Goal: Find specific page/section: Find specific page/section

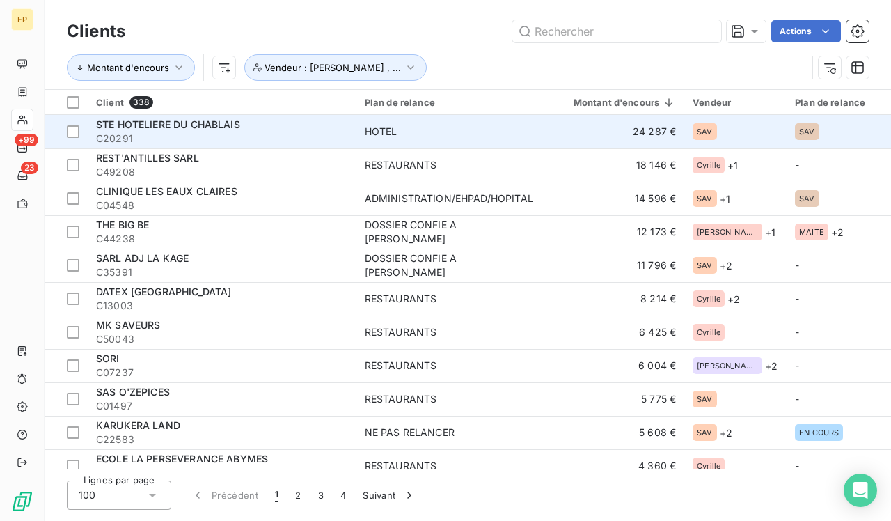
click at [283, 132] on span "C20291" at bounding box center [222, 139] width 252 height 14
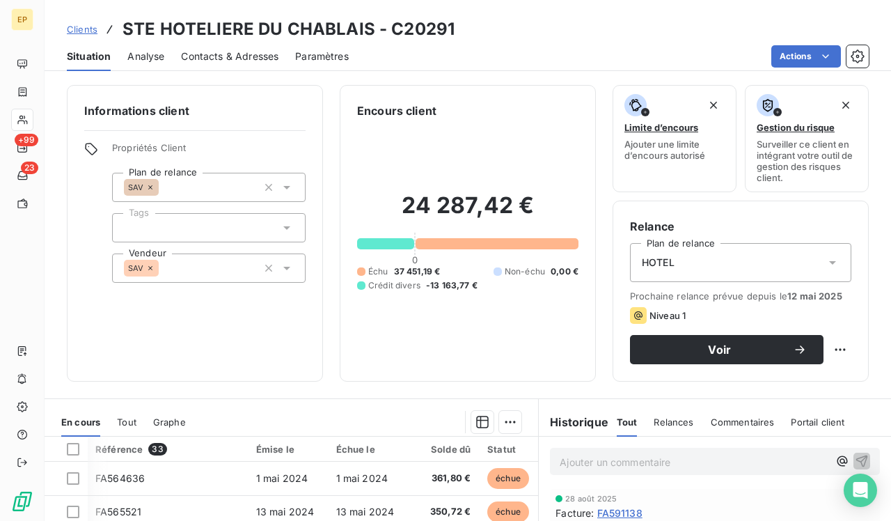
scroll to position [0, 1]
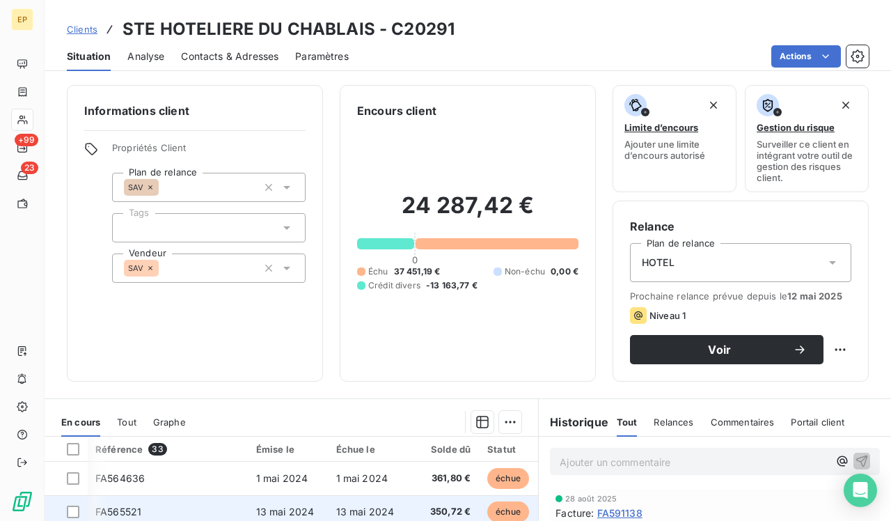
click at [88, 497] on td at bounding box center [66, 511] width 43 height 33
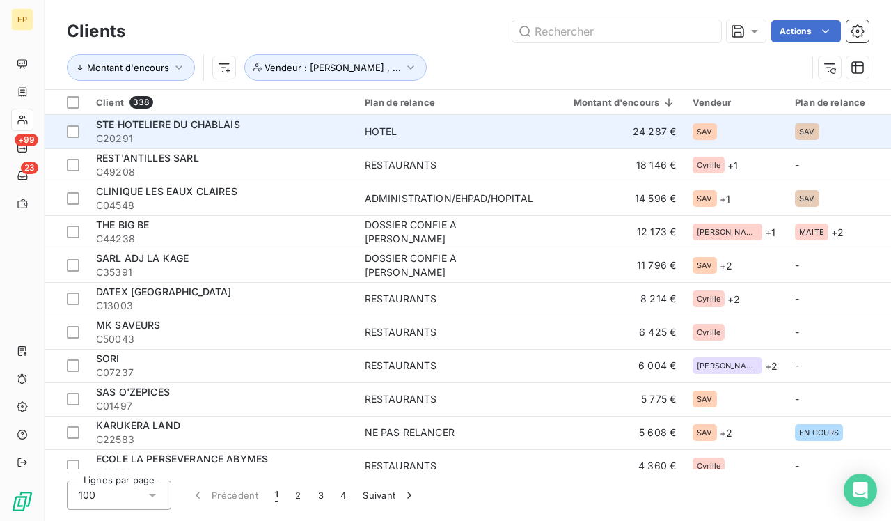
click at [288, 118] on div "STE HOTELIERE DU CHABLAIS" at bounding box center [222, 125] width 252 height 14
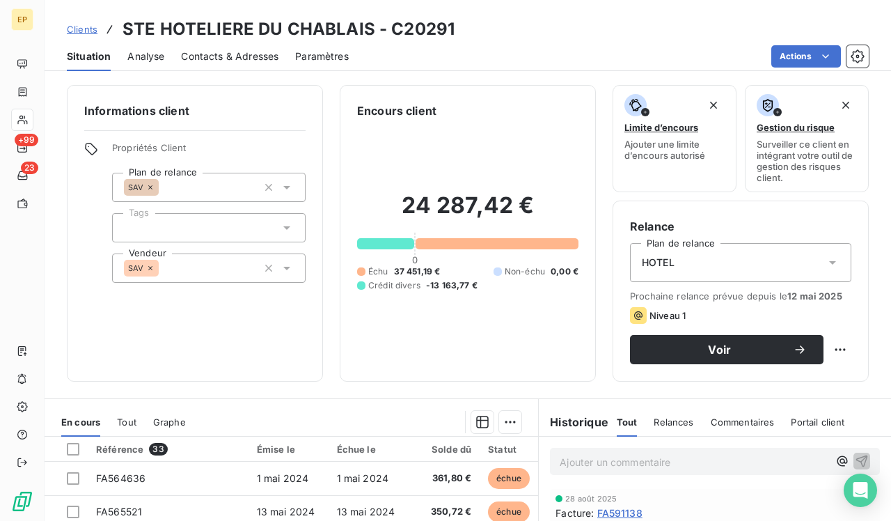
click at [251, 53] on span "Contacts & Adresses" at bounding box center [229, 56] width 97 height 14
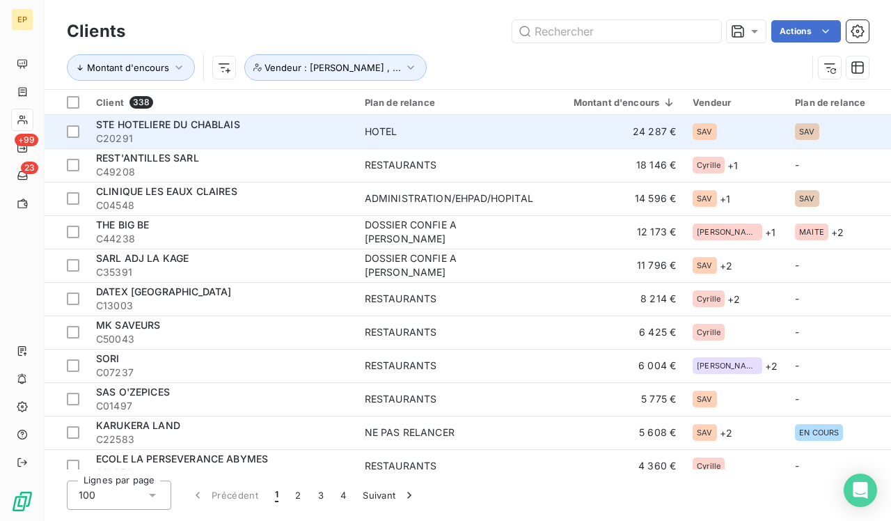
click at [377, 141] on td "HOTEL" at bounding box center [452, 131] width 191 height 33
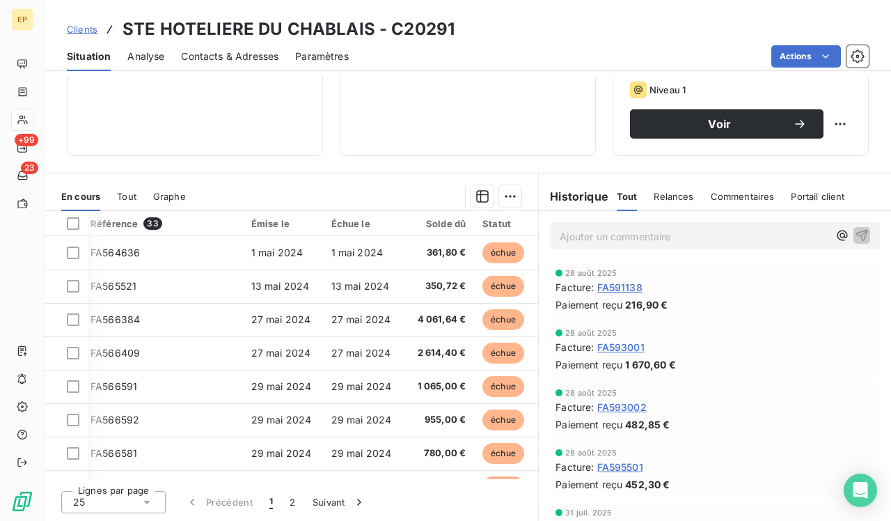
scroll to position [0, 6]
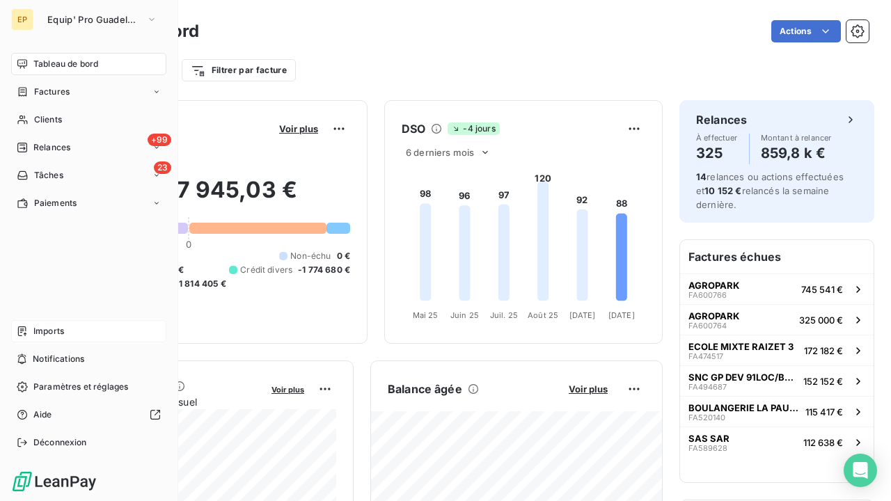
click at [42, 334] on span "Imports" at bounding box center [48, 331] width 31 height 13
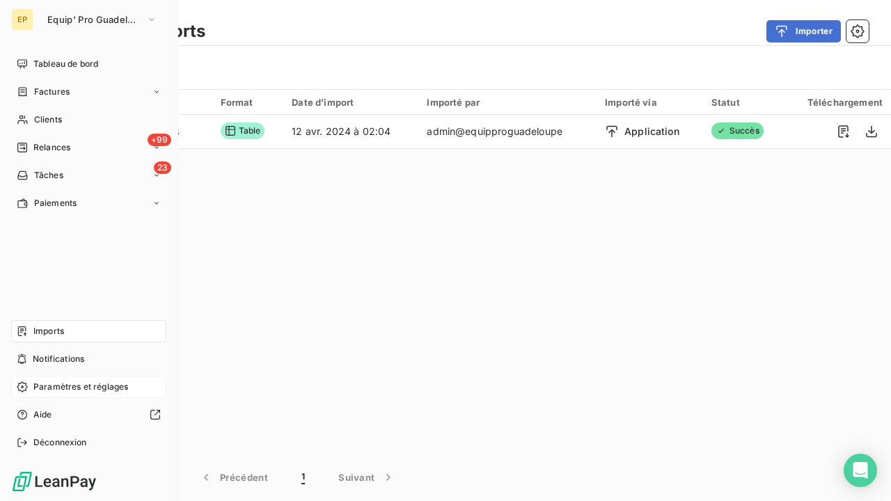
click at [76, 388] on span "Paramètres et réglages" at bounding box center [80, 387] width 95 height 13
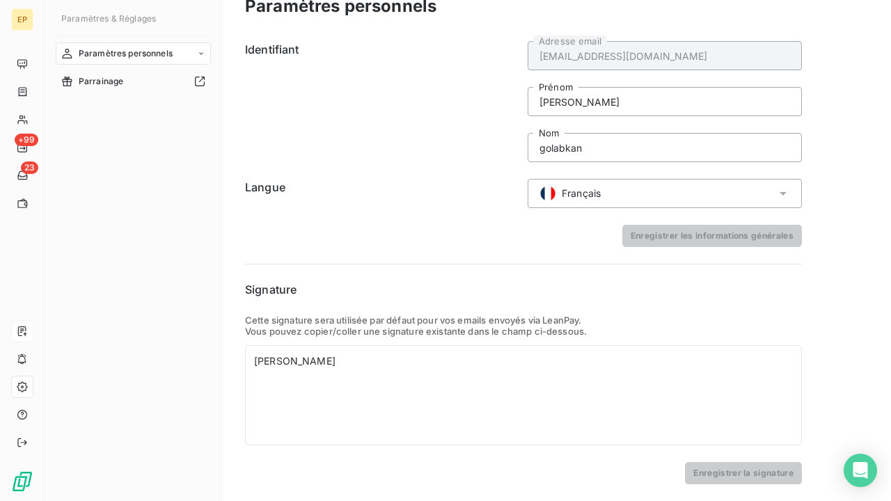
scroll to position [23, 0]
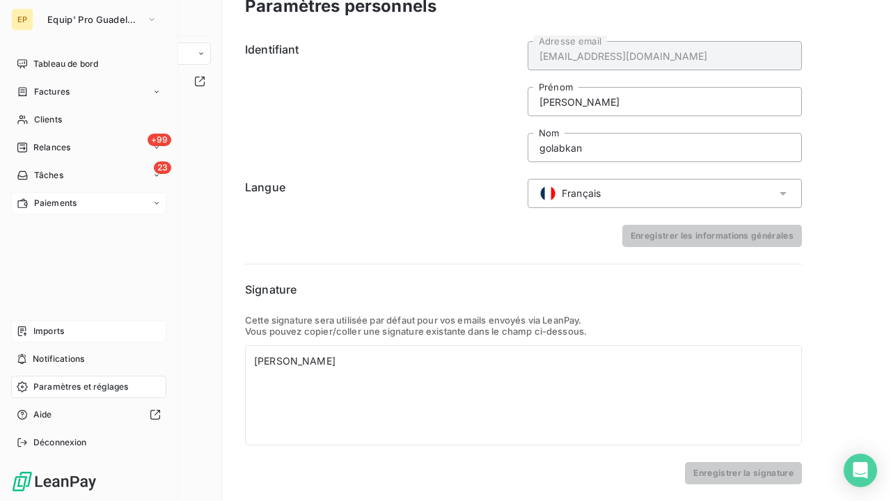
click at [70, 202] on span "Paiements" at bounding box center [55, 203] width 42 height 13
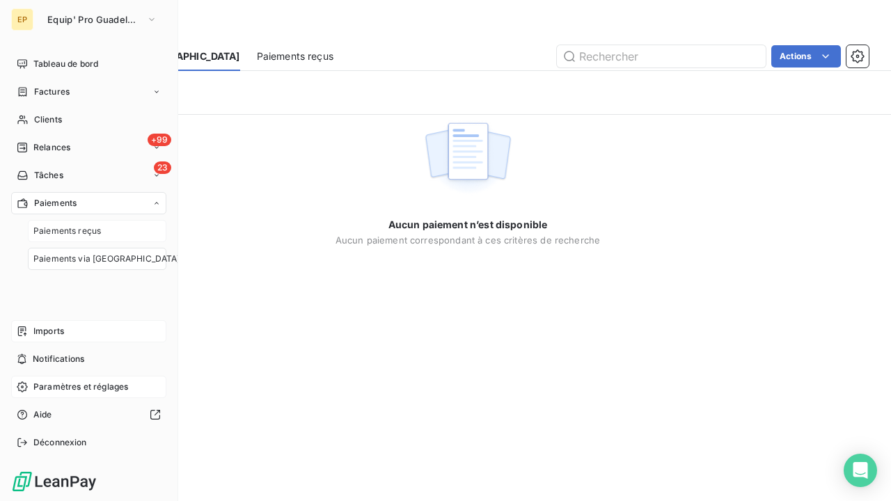
click at [63, 232] on span "Paiements reçus" at bounding box center [67, 231] width 68 height 13
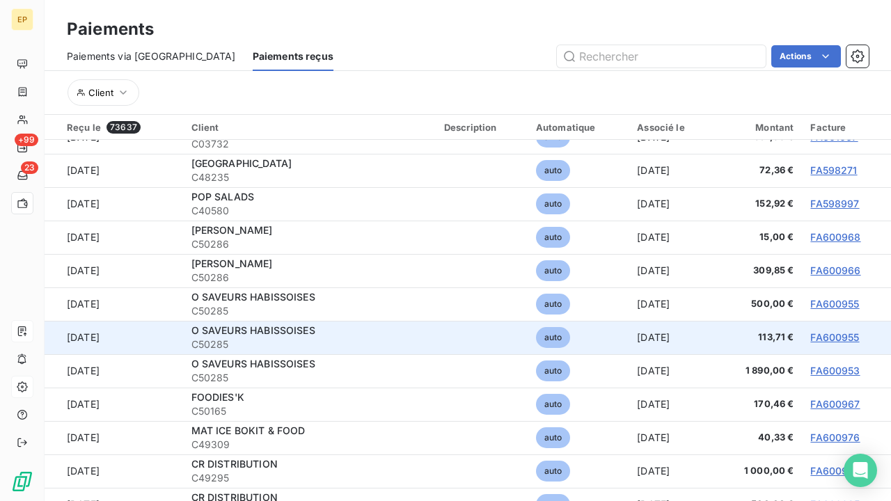
scroll to position [2461, 0]
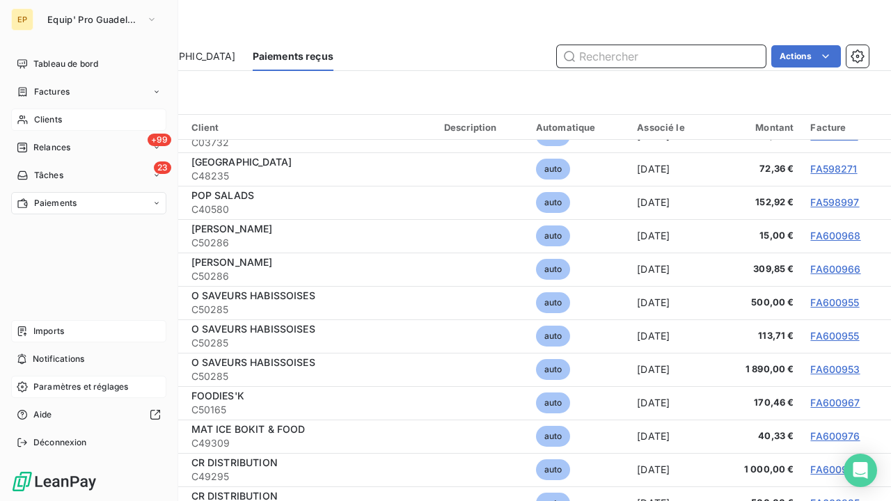
click at [38, 120] on span "Clients" at bounding box center [48, 120] width 28 height 13
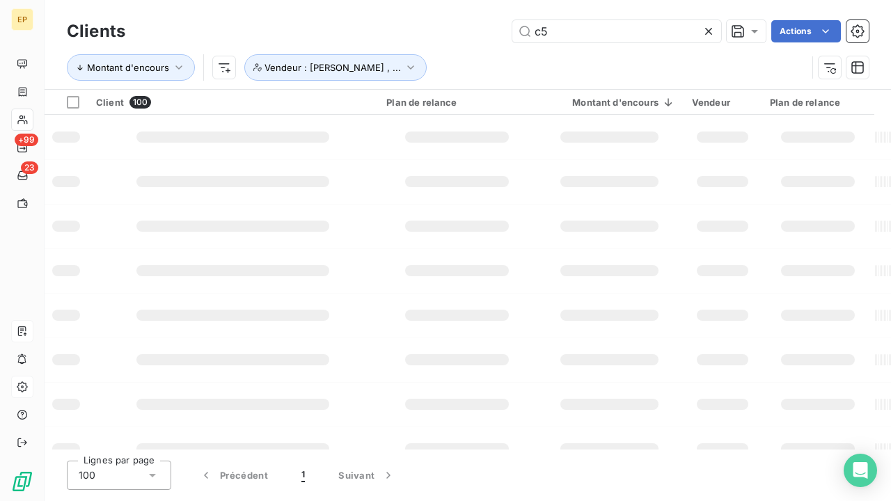
type input "c"
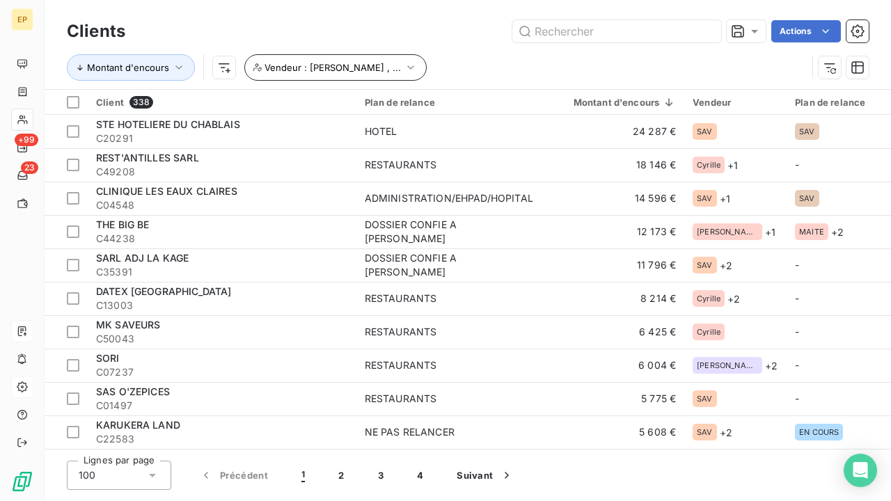
click at [404, 64] on icon "button" at bounding box center [411, 68] width 14 height 14
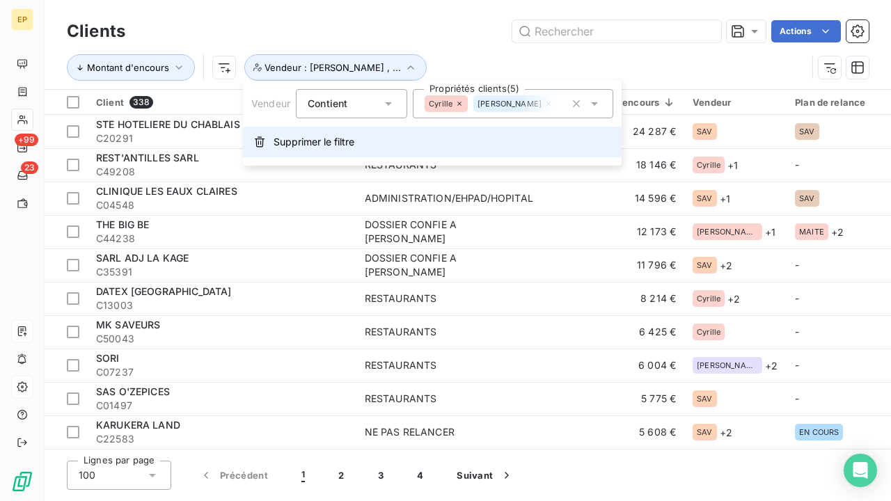
click at [283, 146] on span "Supprimer le filtre" at bounding box center [314, 142] width 81 height 14
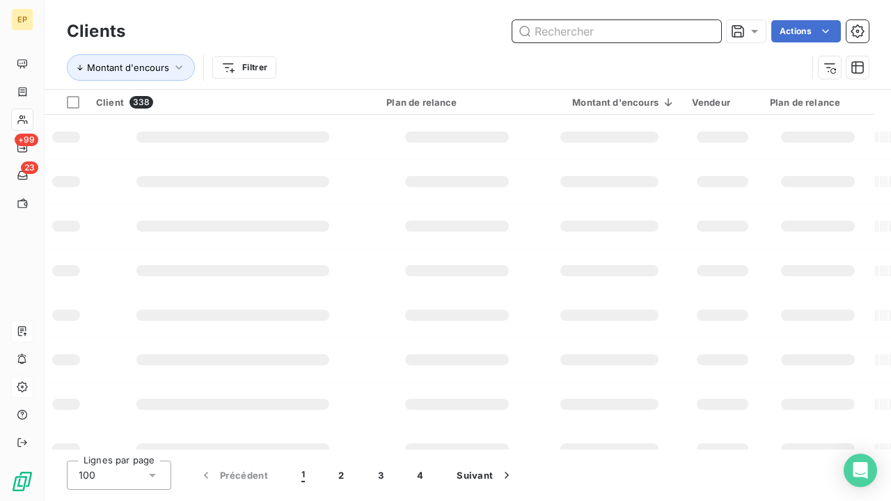
click at [592, 27] on input "text" at bounding box center [617, 31] width 209 height 22
type input "c"
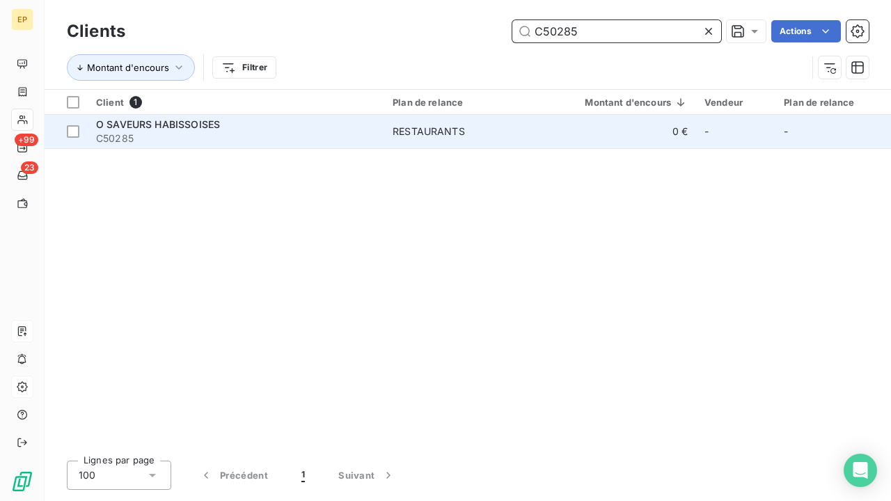
type input "C50285"
click at [342, 132] on span "C50285" at bounding box center [236, 139] width 280 height 14
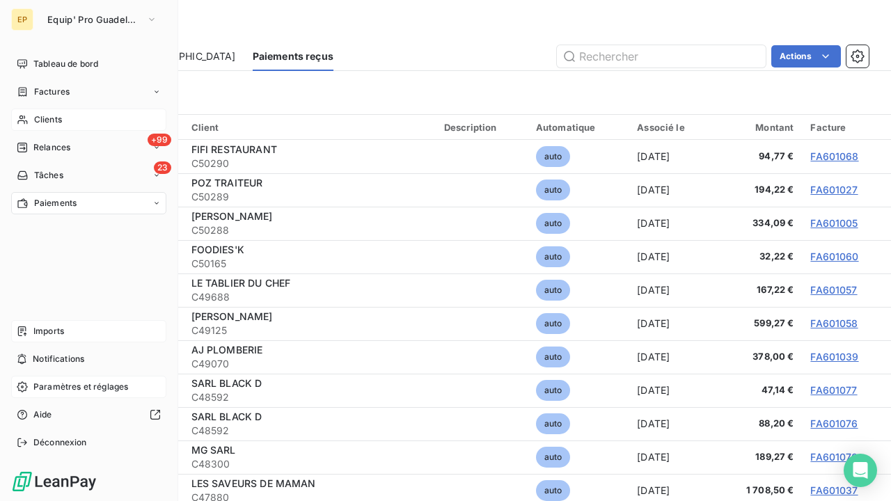
click at [72, 199] on span "Paiements" at bounding box center [55, 203] width 42 height 13
click at [73, 232] on span "Paiements reçus" at bounding box center [67, 231] width 68 height 13
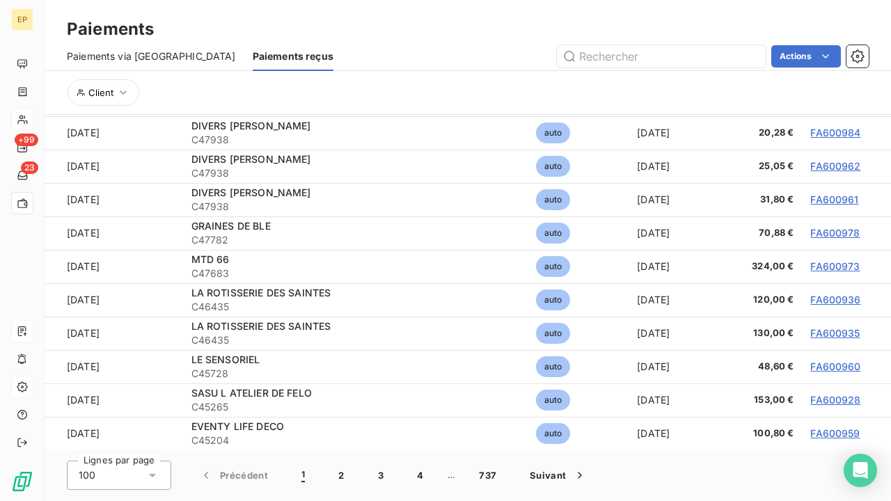
scroll to position [52, 0]
click at [343, 476] on button "2" at bounding box center [341, 475] width 39 height 29
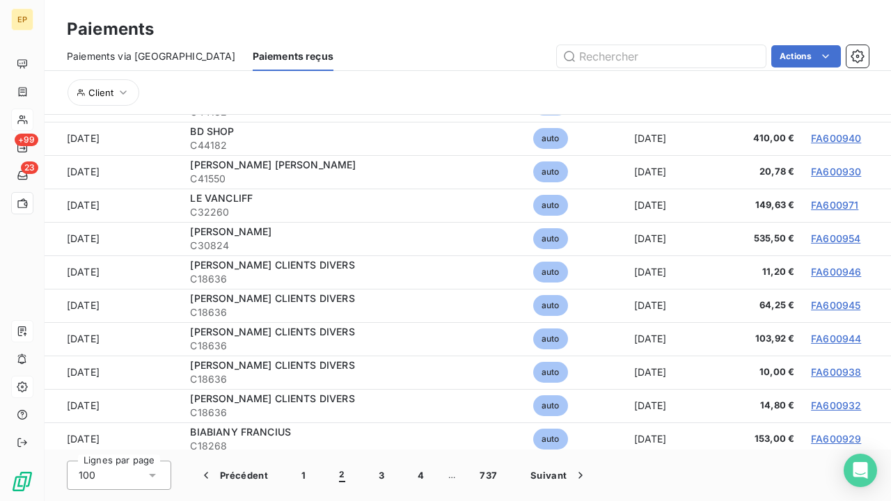
scroll to position [0, 0]
click at [137, 58] on span "Paiements via [GEOGRAPHIC_DATA]" at bounding box center [151, 56] width 169 height 14
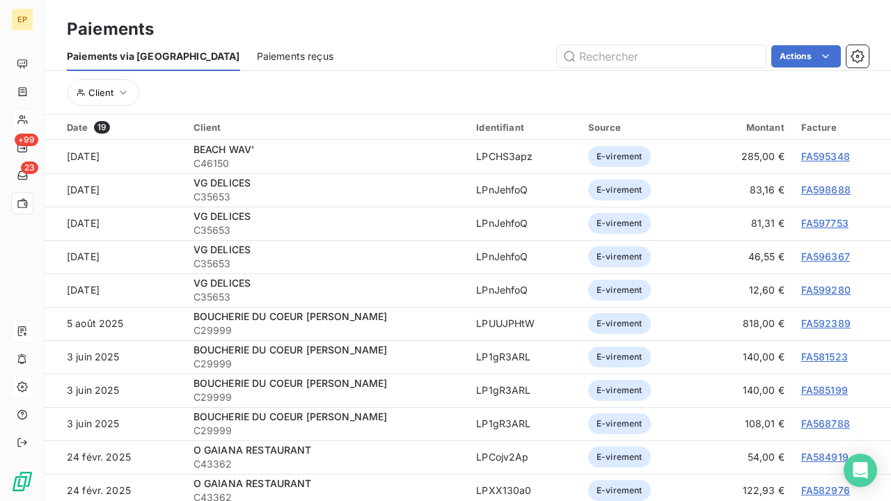
click at [257, 53] on span "Paiements reçus" at bounding box center [295, 56] width 77 height 14
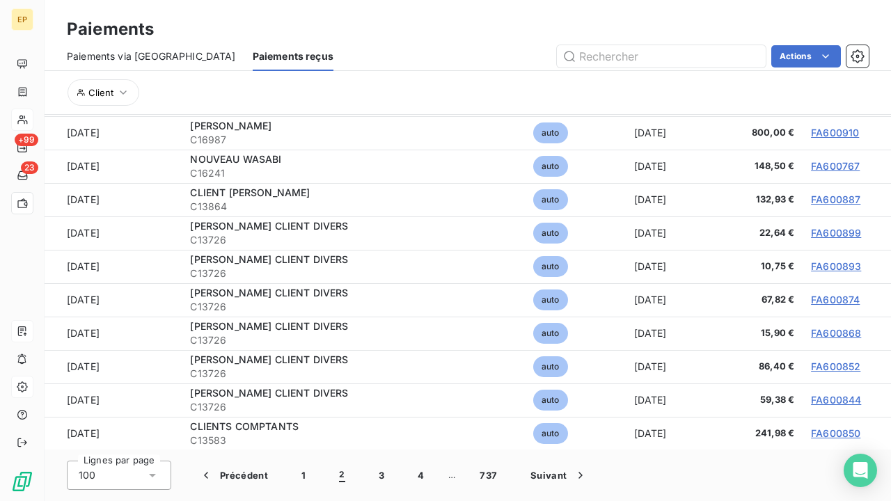
scroll to position [52, 0]
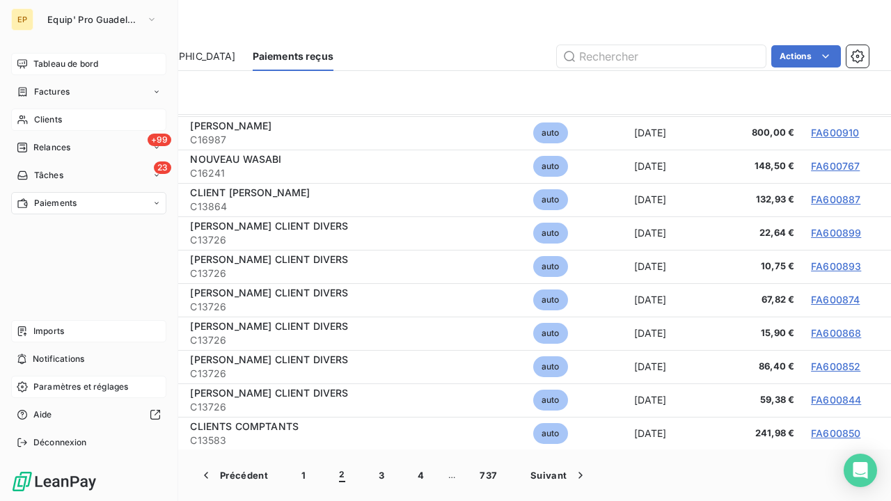
click at [61, 62] on span "Tableau de bord" at bounding box center [65, 64] width 65 height 13
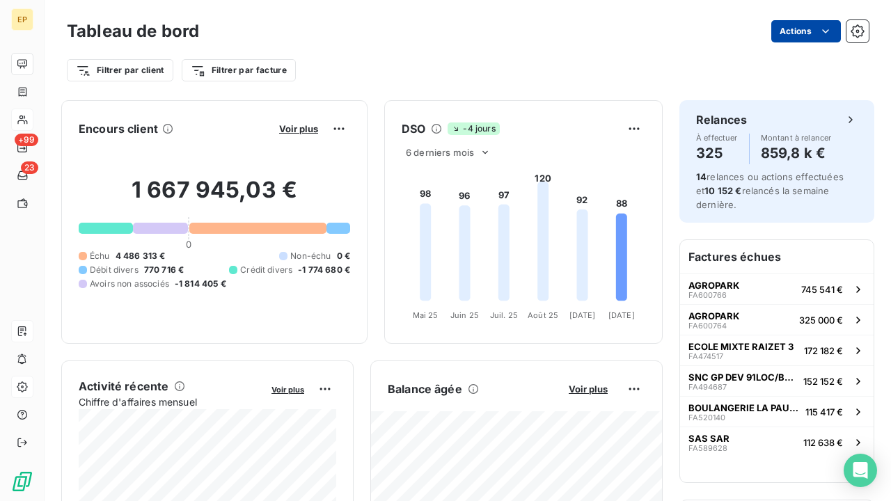
click at [800, 38] on html "EP +99 23 Tableau de bord Actions Filtrer par client Filtrer par facture Encour…" at bounding box center [445, 250] width 891 height 501
click at [599, 47] on html "EP +99 23 Tableau de bord Actions Filtrer par client Filtrer par facture Encour…" at bounding box center [445, 250] width 891 height 501
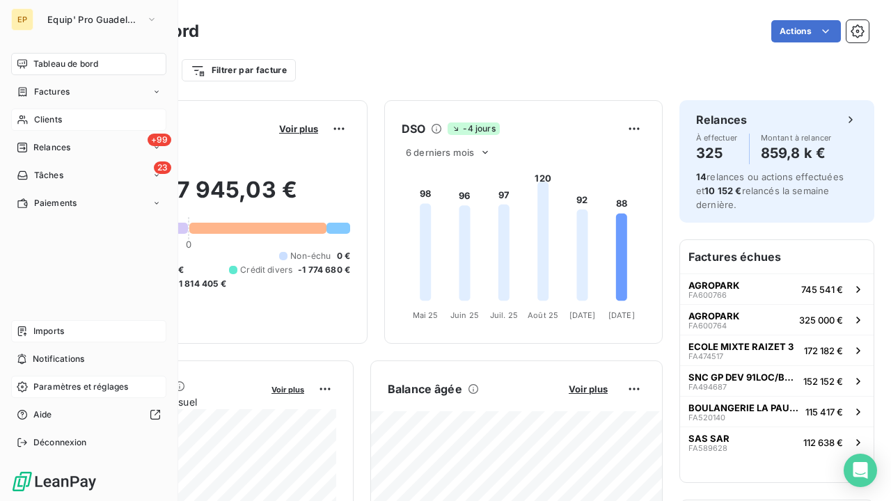
click at [40, 329] on span "Imports" at bounding box center [48, 331] width 31 height 13
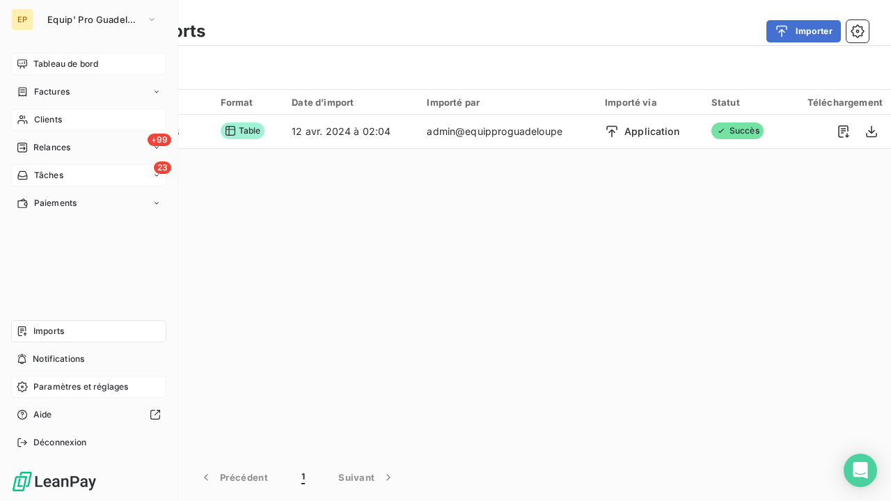
click at [81, 169] on div "23 Tâches" at bounding box center [88, 175] width 155 height 22
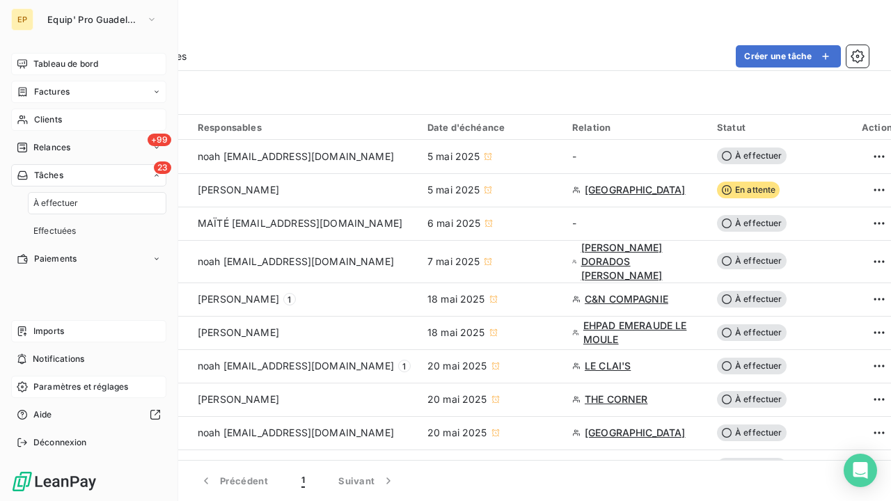
click at [80, 87] on div "Factures" at bounding box center [88, 92] width 155 height 22
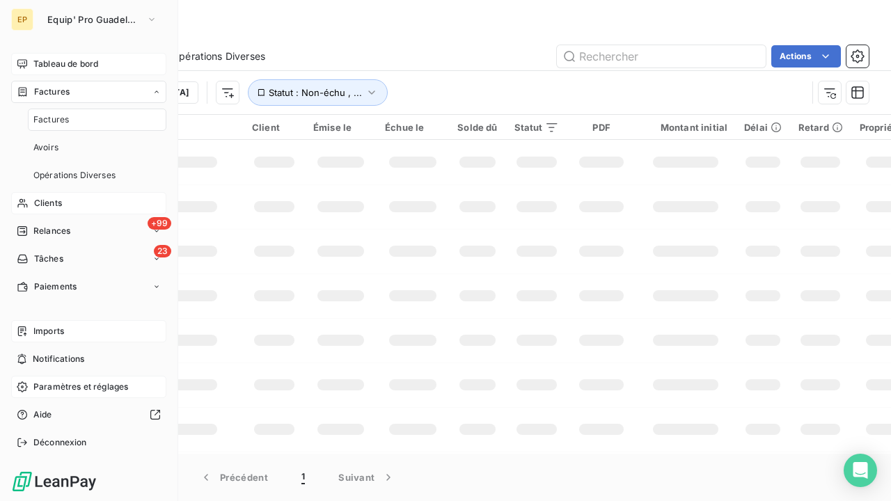
click at [94, 64] on span "Tableau de bord" at bounding box center [65, 64] width 65 height 13
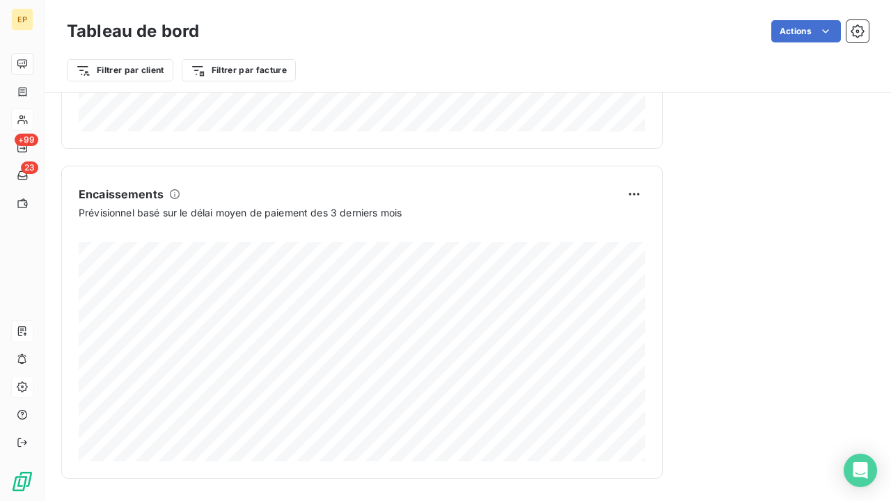
scroll to position [856, 0]
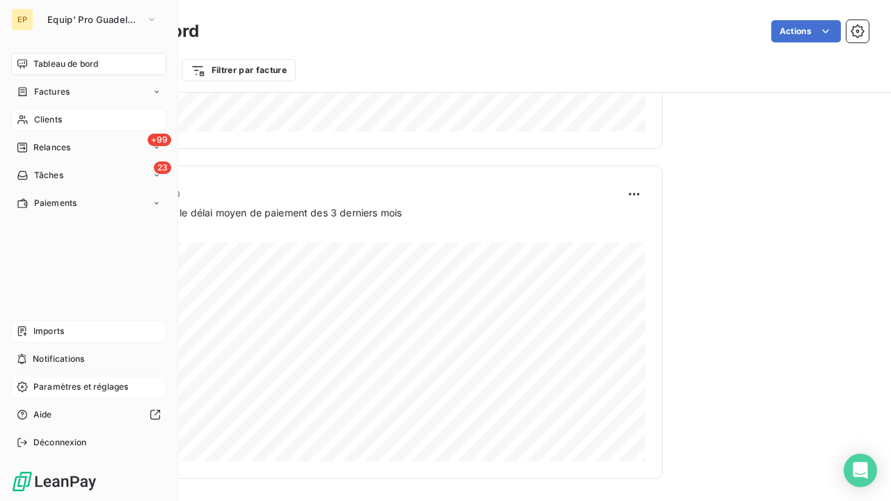
click at [56, 63] on span "Tableau de bord" at bounding box center [65, 64] width 65 height 13
click at [49, 113] on div "Clients" at bounding box center [88, 120] width 155 height 22
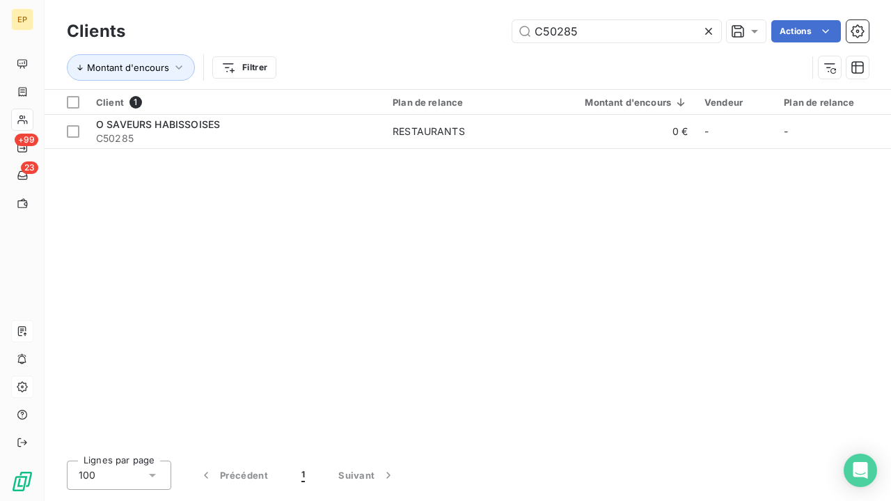
click at [711, 27] on icon at bounding box center [709, 31] width 14 height 14
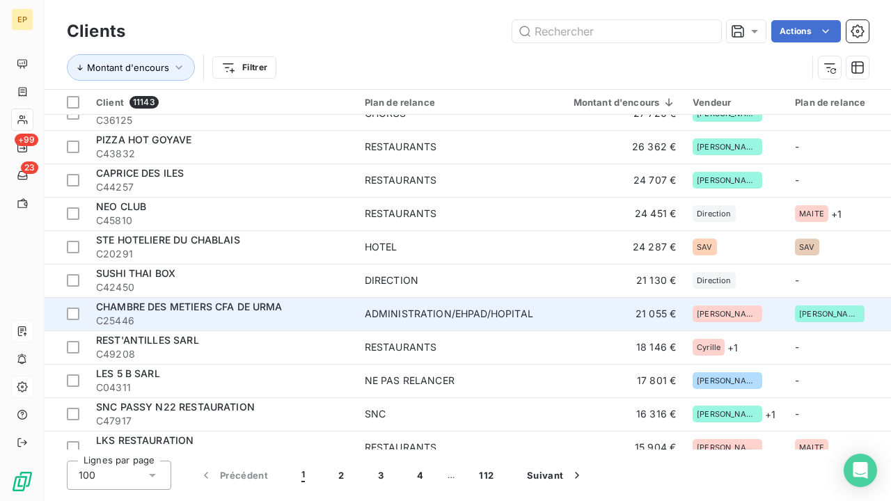
scroll to position [499, 0]
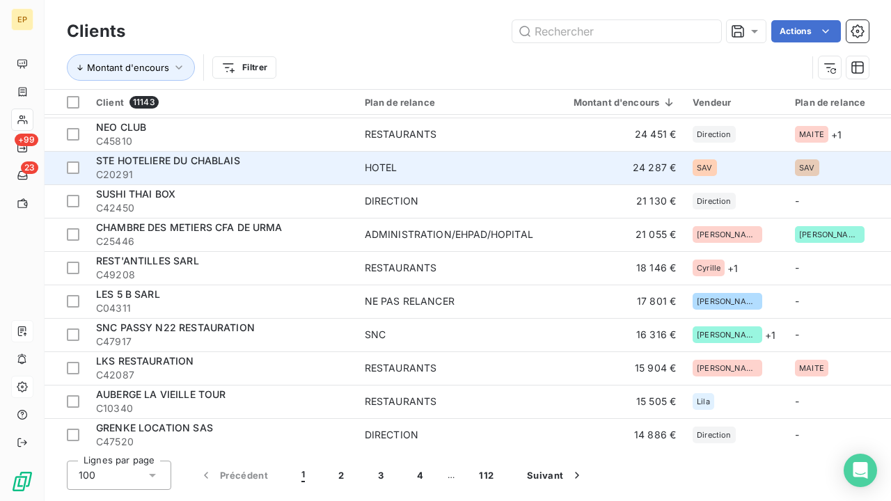
click at [309, 172] on span "C20291" at bounding box center [222, 175] width 252 height 14
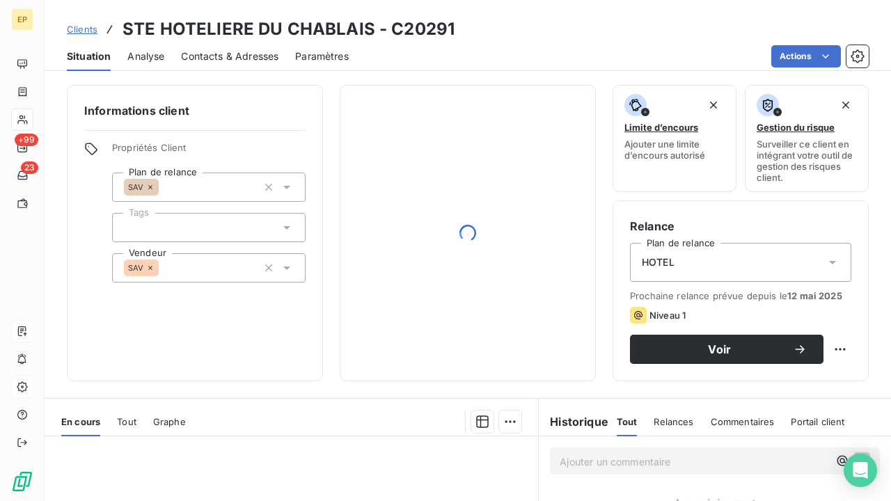
click at [237, 59] on span "Contacts & Adresses" at bounding box center [229, 56] width 97 height 14
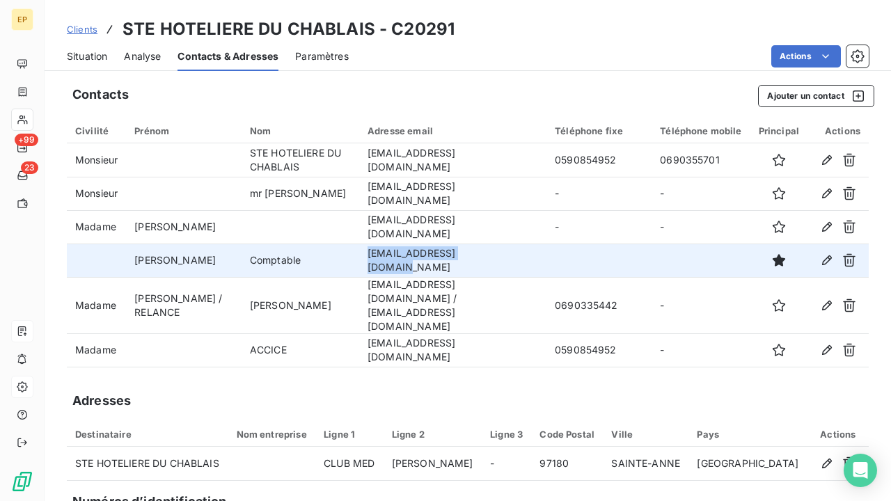
drag, startPoint x: 476, startPoint y: 258, endPoint x: 348, endPoint y: 256, distance: 127.5
click at [359, 256] on td "[EMAIL_ADDRESS][DOMAIN_NAME]" at bounding box center [452, 260] width 187 height 33
copy td "[EMAIL_ADDRESS][DOMAIN_NAME]"
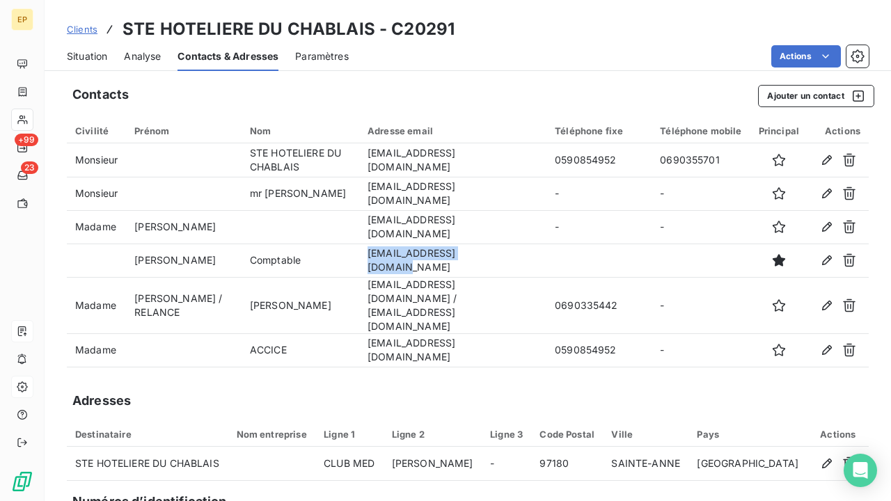
click at [76, 58] on span "Situation" at bounding box center [87, 56] width 40 height 14
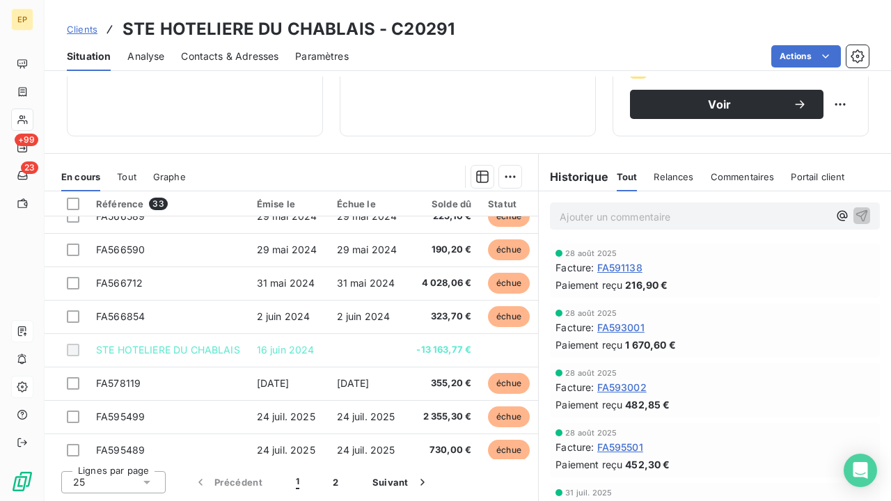
scroll to position [355, 0]
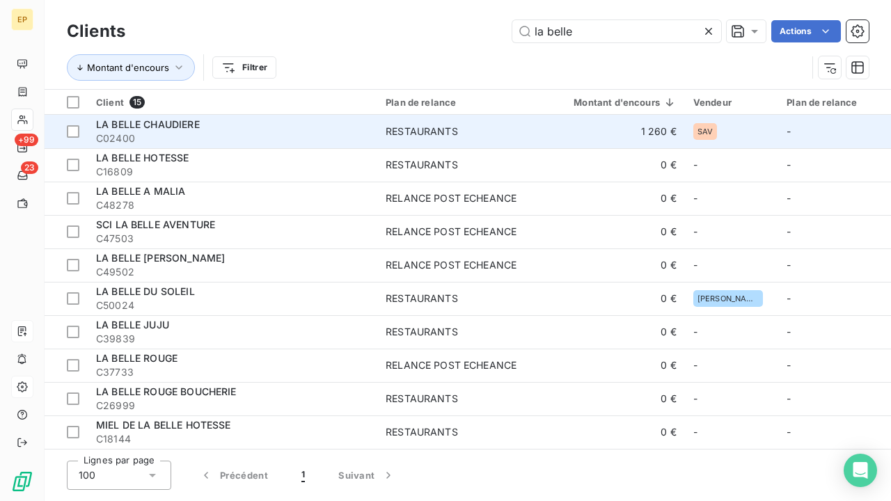
type input "la belle"
click at [249, 135] on span "C02400" at bounding box center [232, 139] width 273 height 14
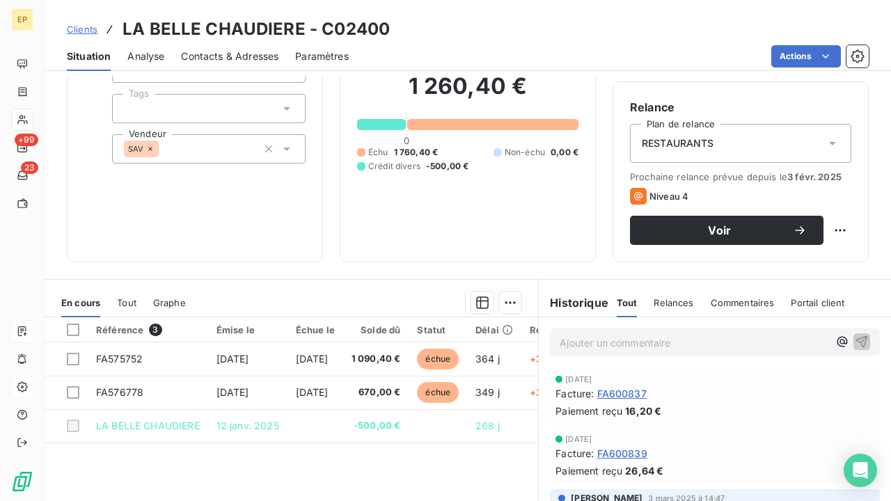
scroll to position [1, 0]
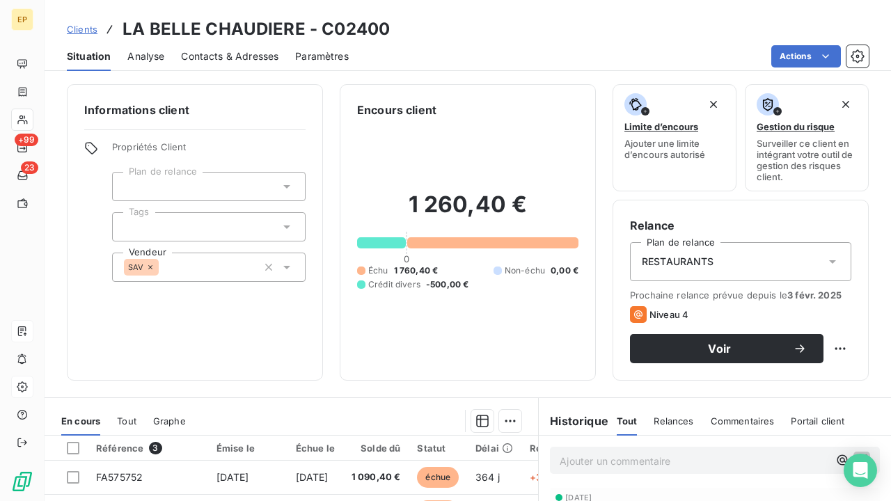
click at [259, 52] on span "Contacts & Adresses" at bounding box center [229, 56] width 97 height 14
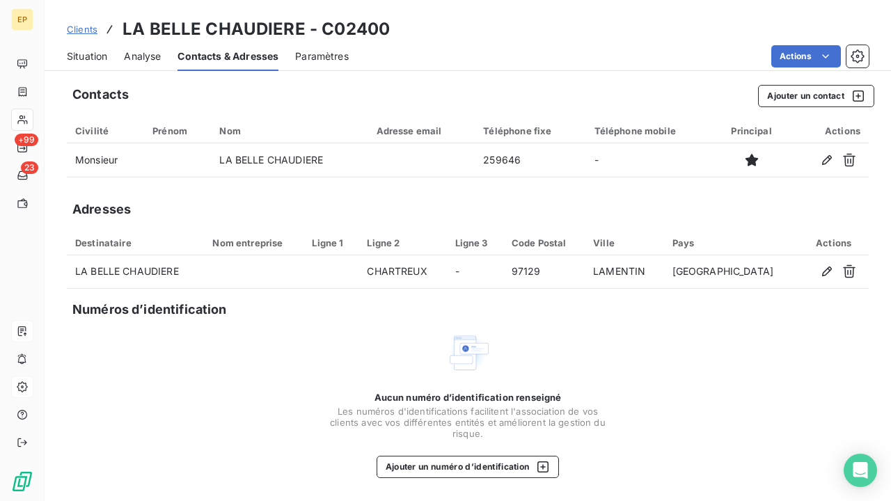
click at [100, 61] on span "Situation" at bounding box center [87, 56] width 40 height 14
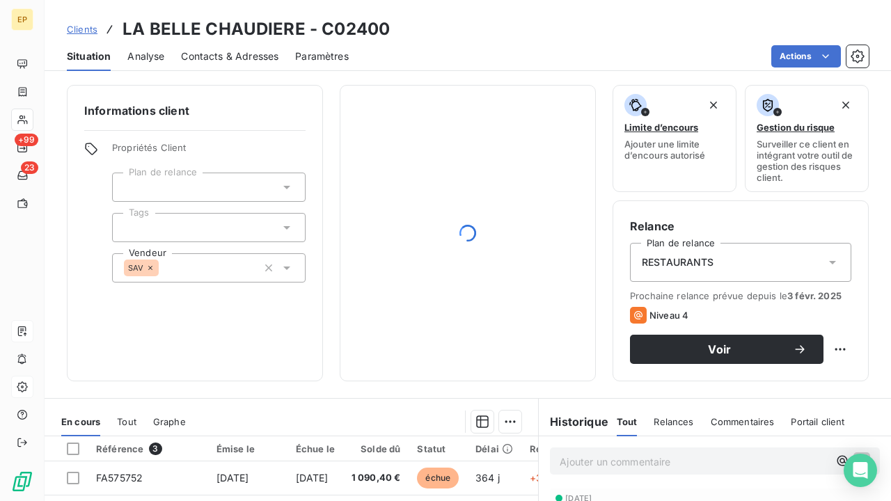
scroll to position [136, 0]
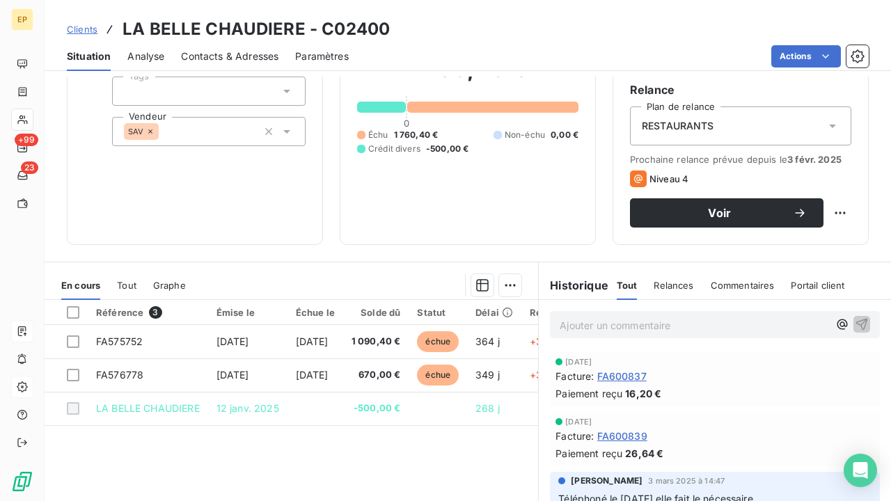
click at [252, 56] on span "Contacts & Adresses" at bounding box center [229, 56] width 97 height 14
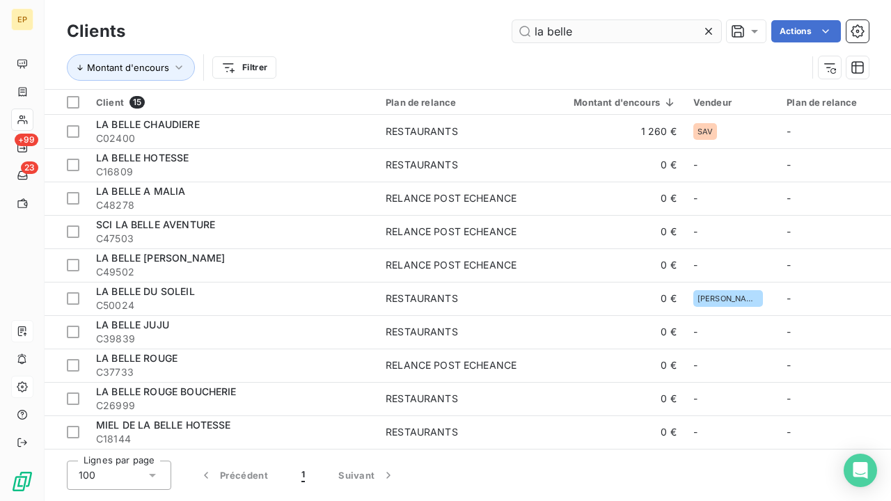
click at [708, 29] on icon at bounding box center [709, 31] width 14 height 14
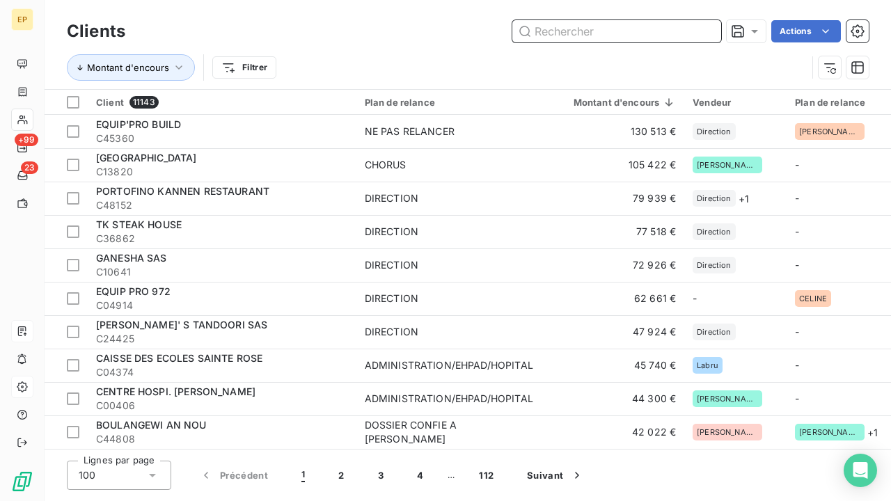
click at [556, 40] on input "text" at bounding box center [617, 31] width 209 height 22
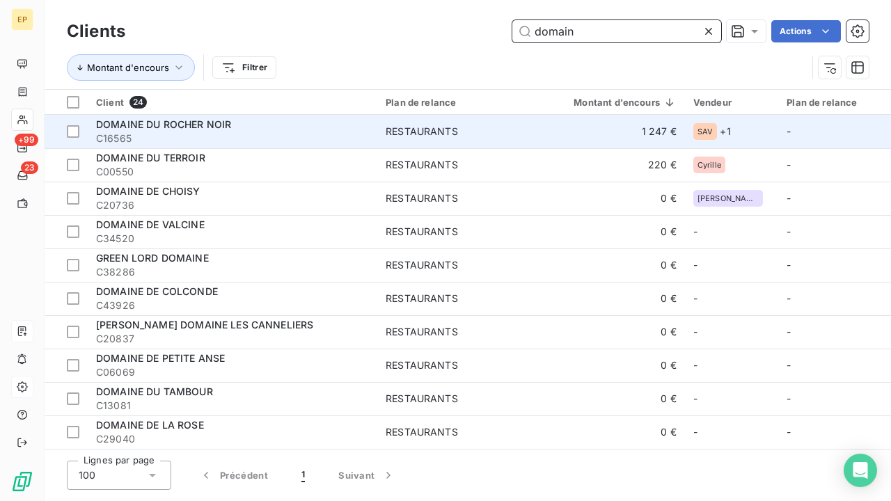
type input "domain"
click at [153, 127] on span "DOMAINE DU ROCHER NOIR" at bounding box center [163, 124] width 135 height 12
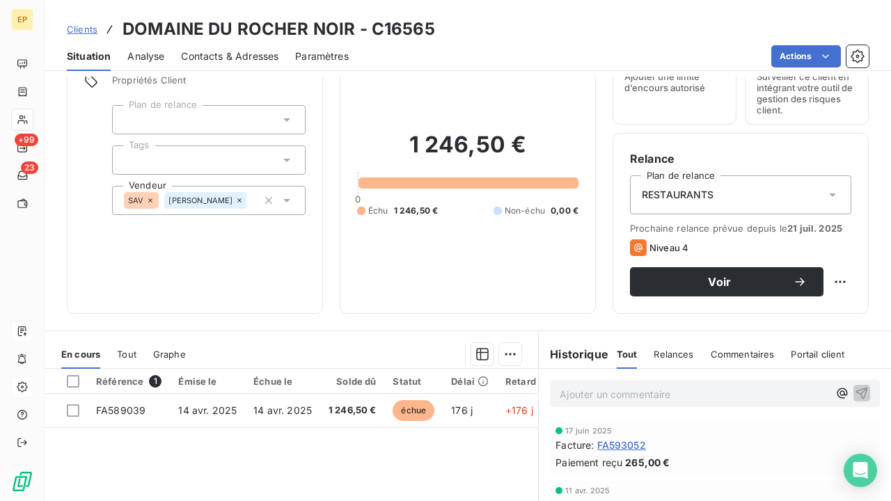
scroll to position [31, 0]
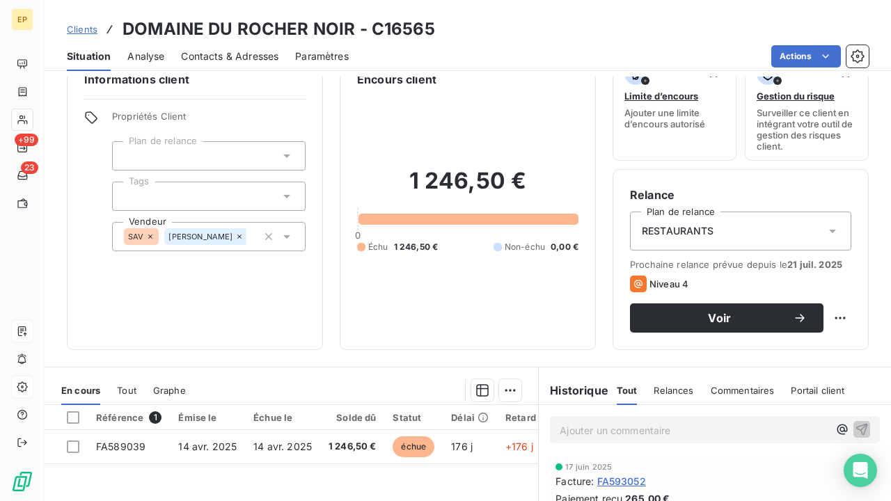
click at [254, 51] on span "Contacts & Adresses" at bounding box center [229, 56] width 97 height 14
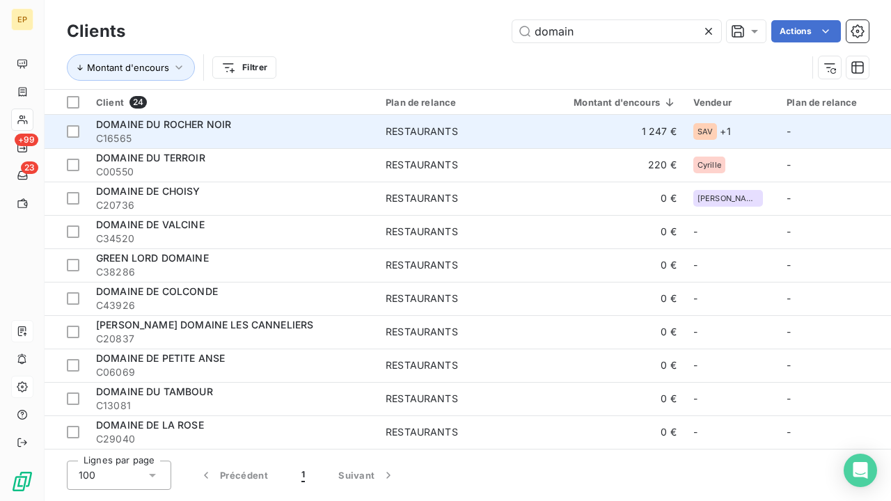
click at [196, 121] on span "DOMAINE DU ROCHER NOIR" at bounding box center [163, 124] width 135 height 12
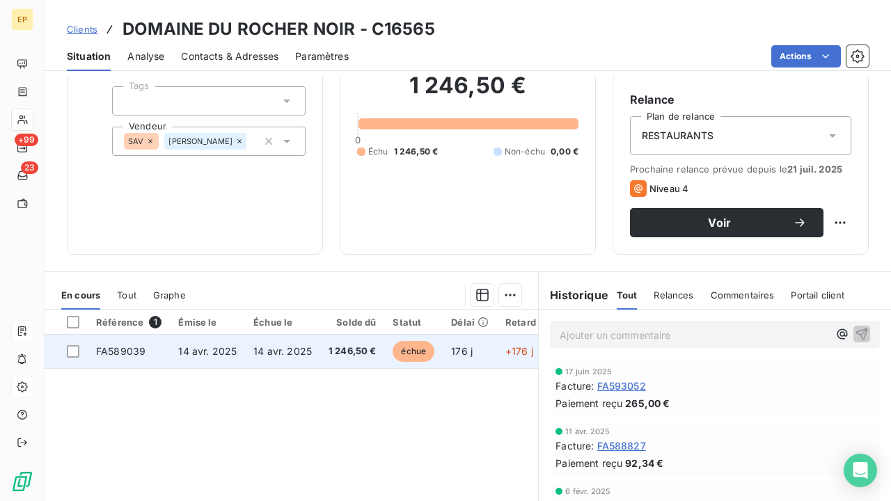
click at [311, 356] on td "14 avr. 2025" at bounding box center [282, 351] width 75 height 33
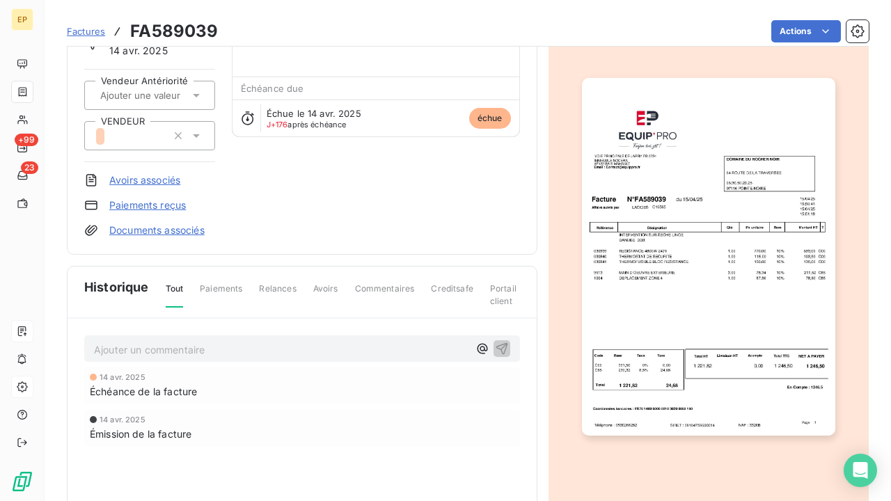
scroll to position [148, 0]
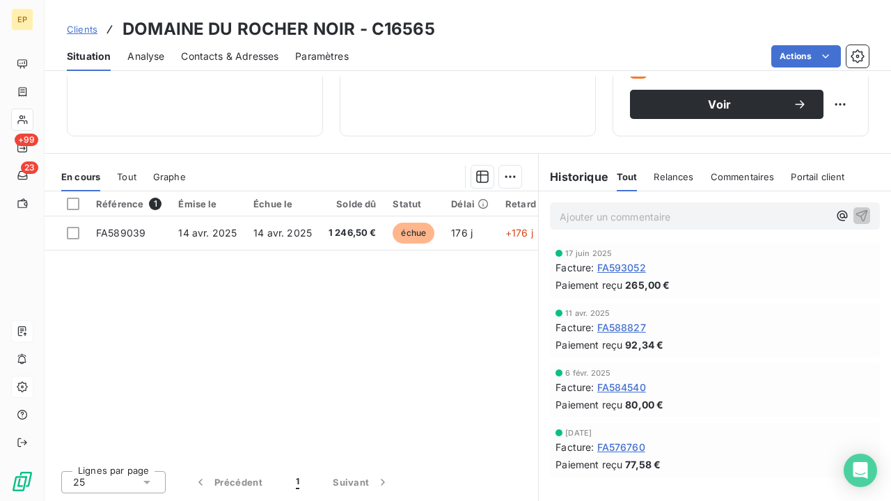
scroll to position [245, 0]
click at [671, 178] on span "Relances" at bounding box center [674, 176] width 40 height 11
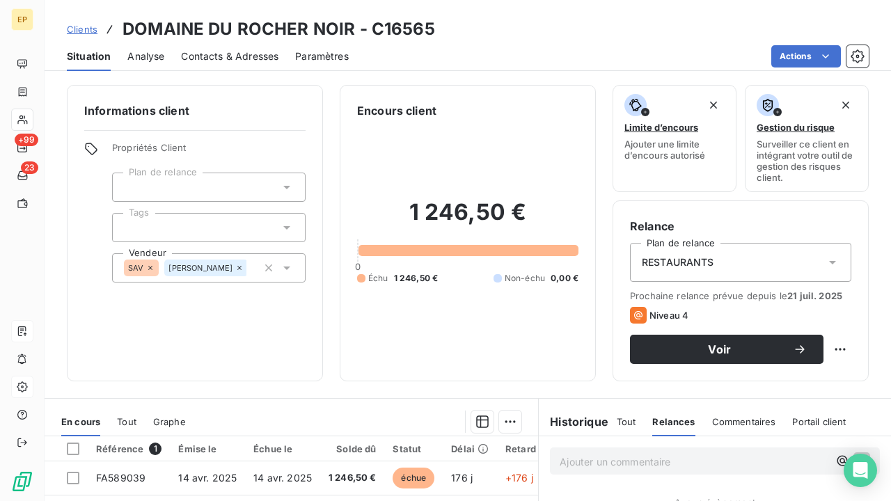
scroll to position [159, 0]
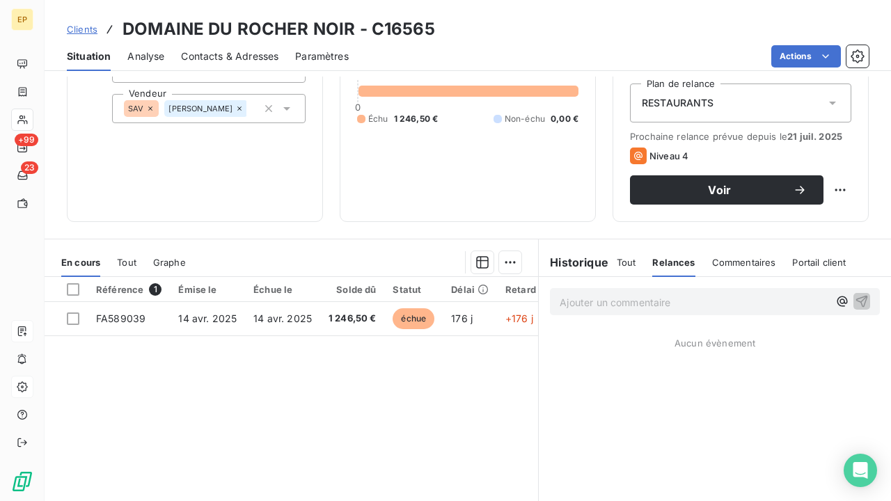
click at [588, 260] on h6 "Historique" at bounding box center [574, 262] width 70 height 17
click at [633, 263] on span "Tout" at bounding box center [626, 262] width 19 height 11
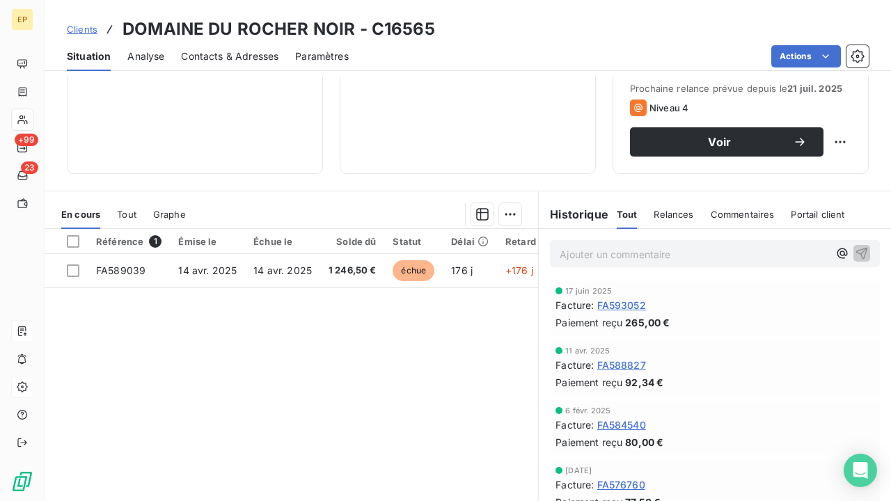
scroll to position [220, 0]
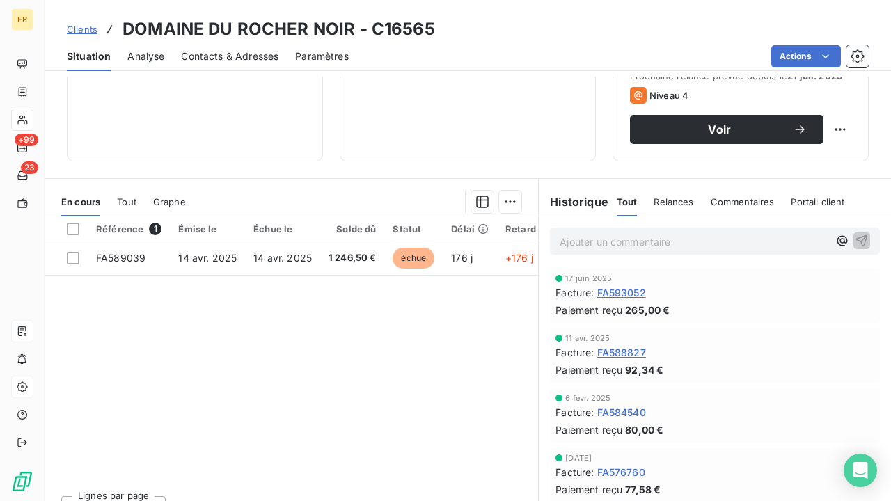
click at [624, 293] on span "FA593052" at bounding box center [621, 293] width 49 height 15
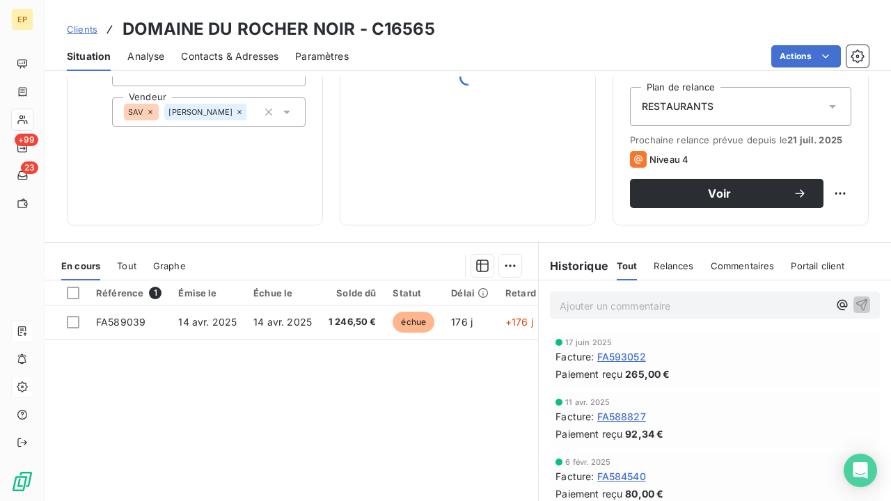
scroll to position [178, 0]
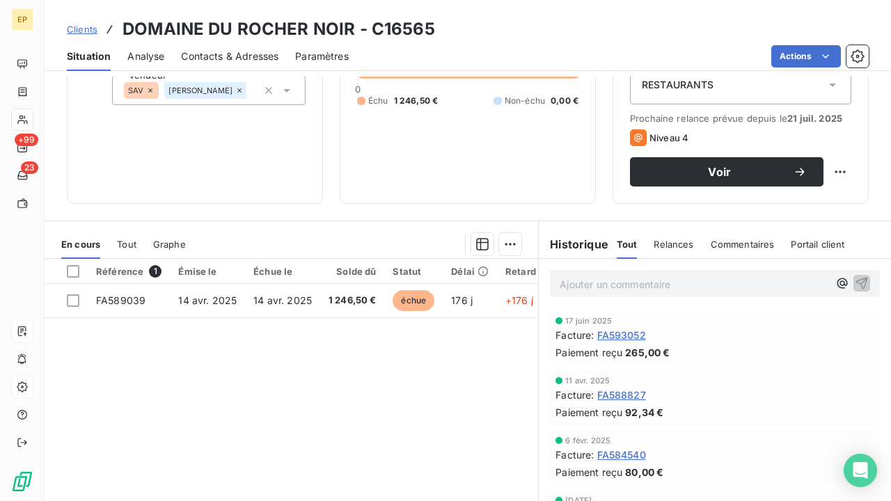
click at [623, 396] on span "FA588827" at bounding box center [621, 395] width 49 height 15
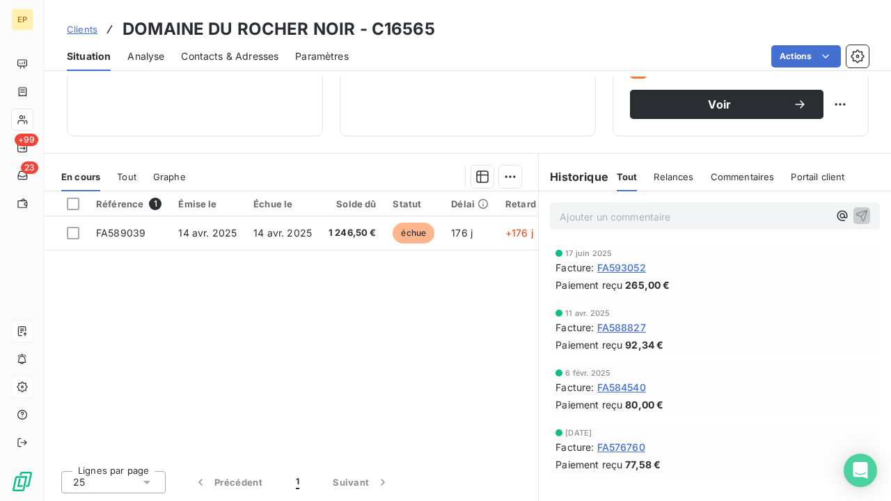
click at [614, 389] on span "FA584540" at bounding box center [621, 387] width 49 height 15
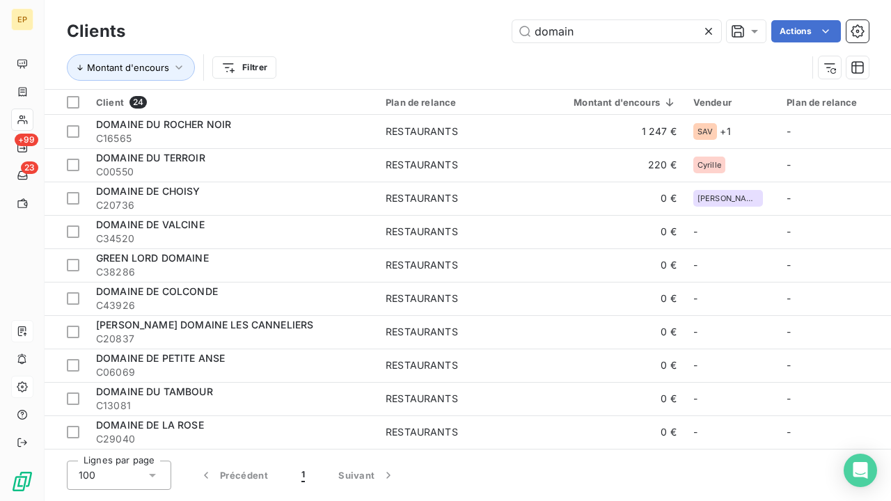
click at [710, 31] on icon at bounding box center [709, 31] width 14 height 14
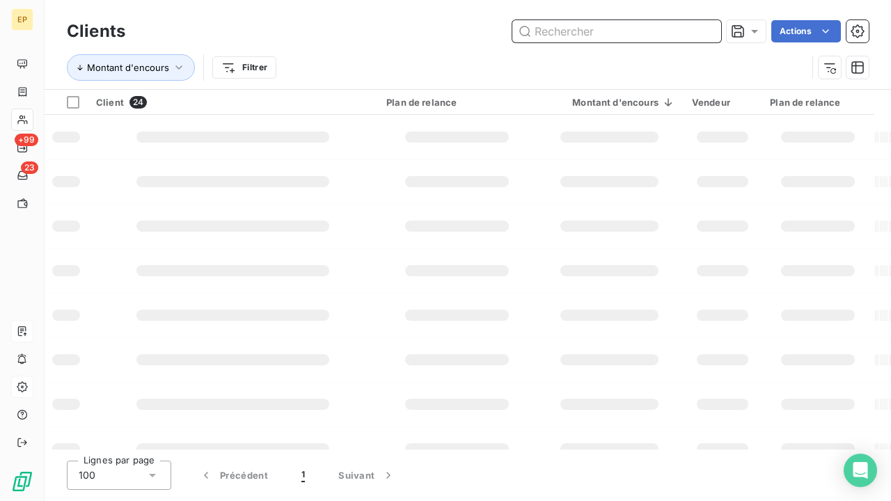
click at [672, 32] on input "text" at bounding box center [617, 31] width 209 height 22
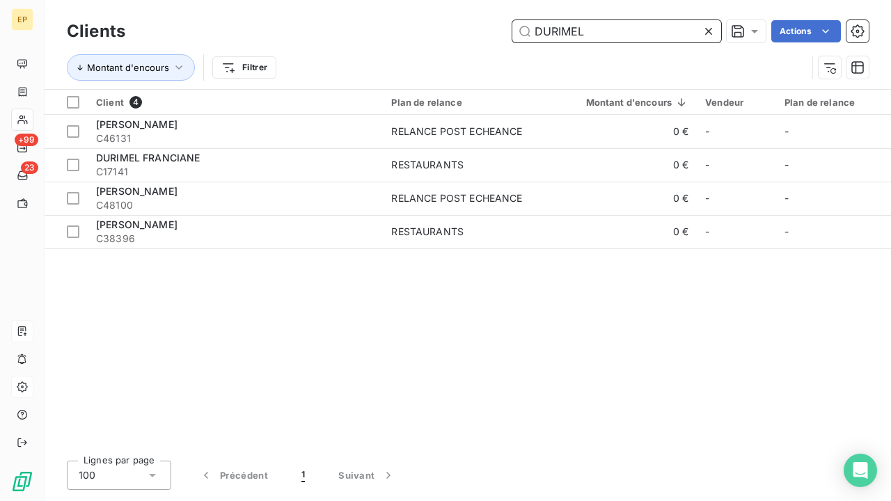
type input "DURIMEL"
click at [709, 34] on icon at bounding box center [709, 31] width 14 height 14
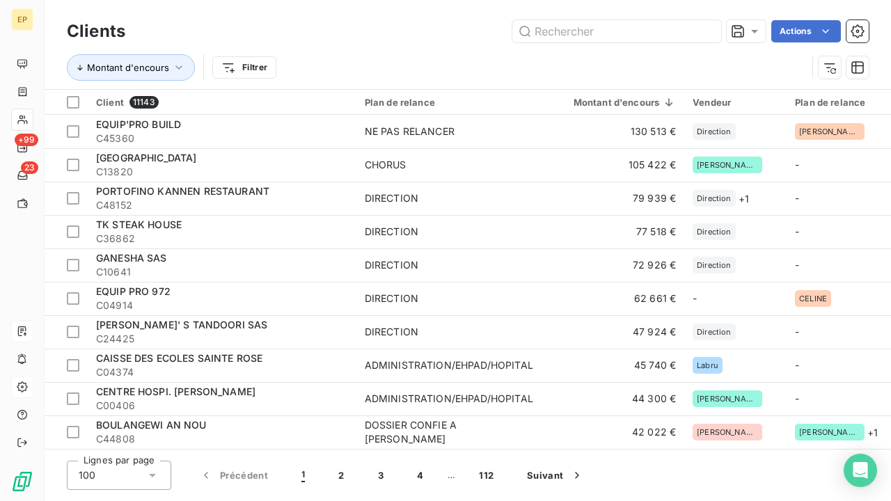
click at [414, 51] on div "Montant d'encours Filtrer" at bounding box center [468, 67] width 802 height 43
click at [638, 24] on input "text" at bounding box center [617, 31] width 209 height 22
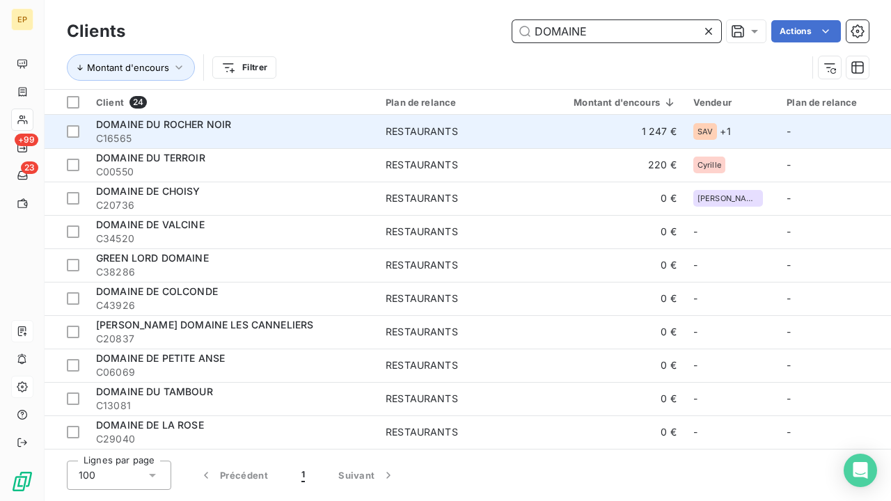
type input "DOMAINE"
click at [211, 123] on span "DOMAINE DU ROCHER NOIR" at bounding box center [163, 124] width 135 height 12
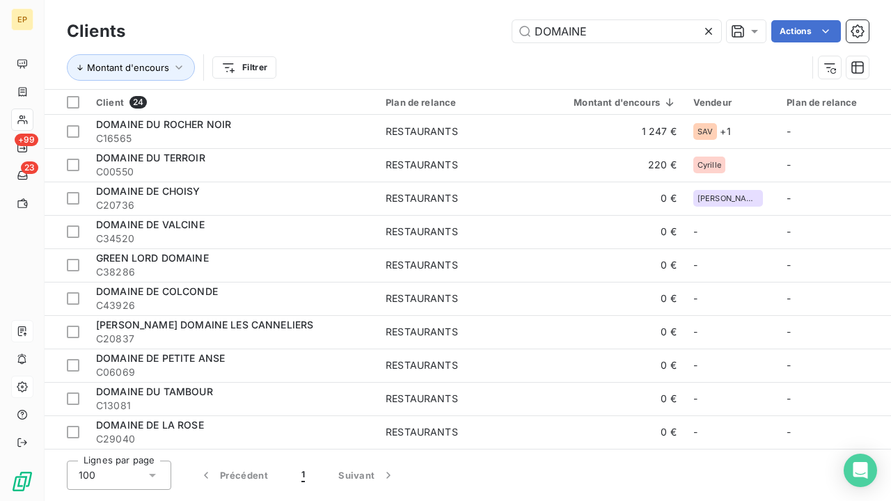
click at [708, 29] on icon at bounding box center [709, 31] width 14 height 14
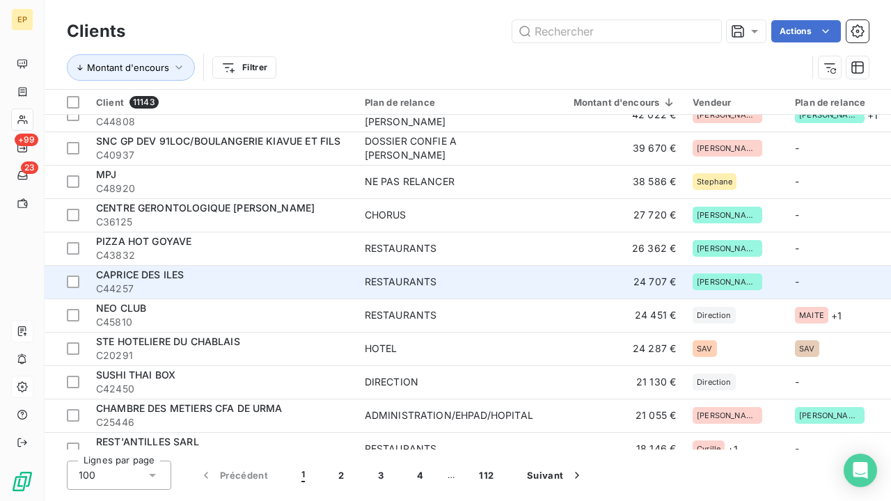
scroll to position [319, 0]
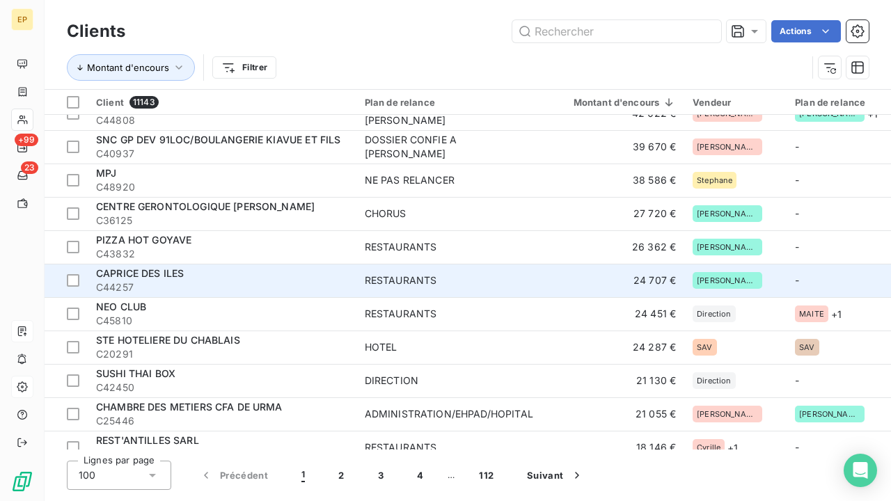
click at [664, 269] on td "24 707 €" at bounding box center [616, 280] width 136 height 33
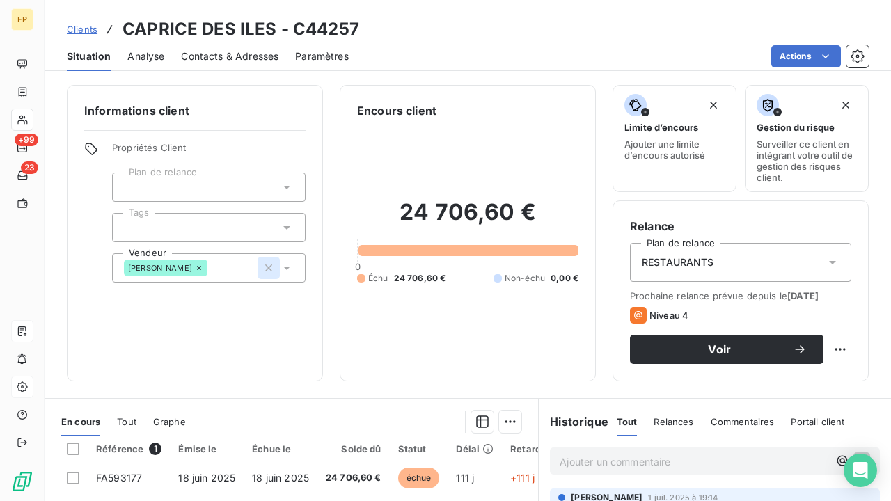
click at [270, 269] on icon "button" at bounding box center [268, 268] width 7 height 7
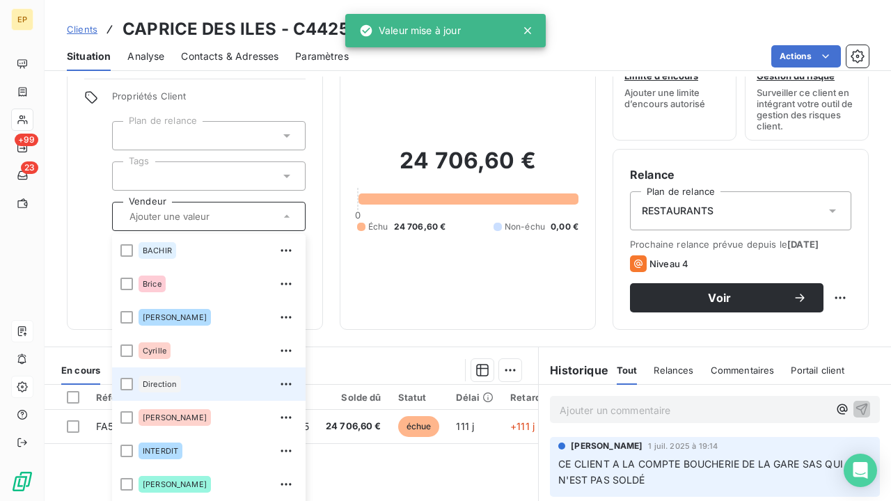
click at [219, 382] on div "Direction" at bounding box center [218, 384] width 159 height 22
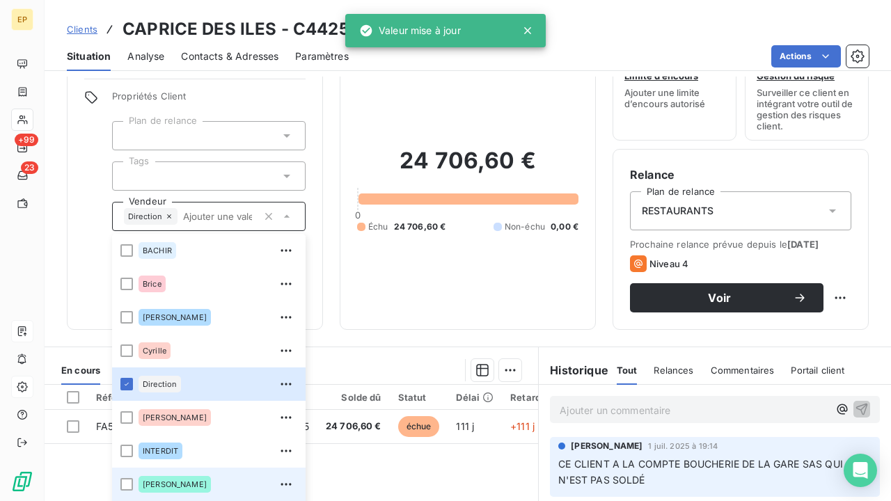
click at [155, 481] on span "[PERSON_NAME]" at bounding box center [175, 484] width 64 height 8
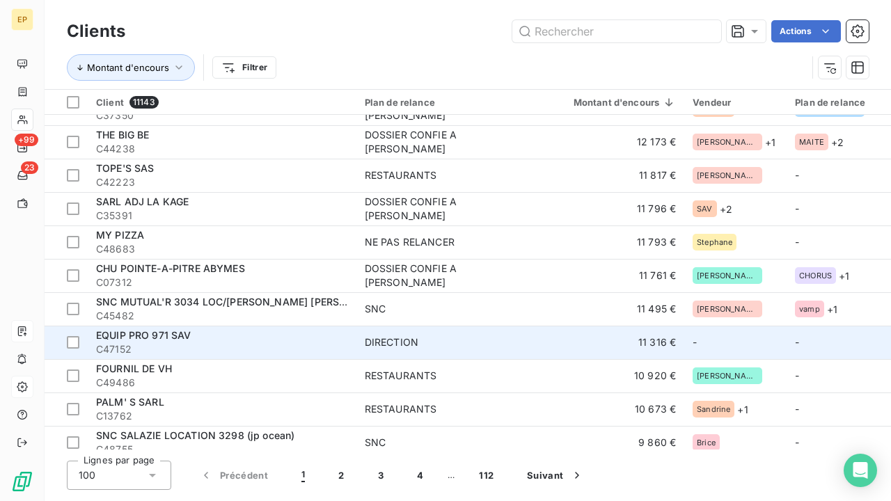
scroll to position [961, 0]
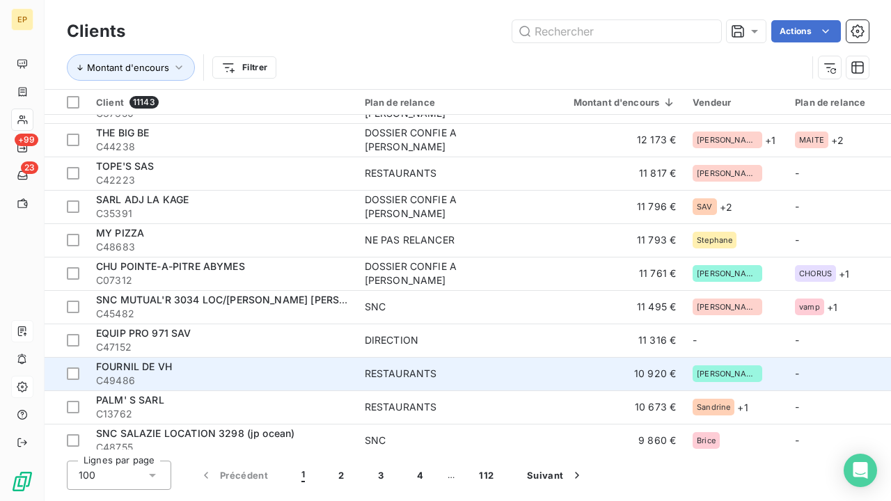
click at [373, 367] on div "RESTAURANTS" at bounding box center [401, 374] width 72 height 14
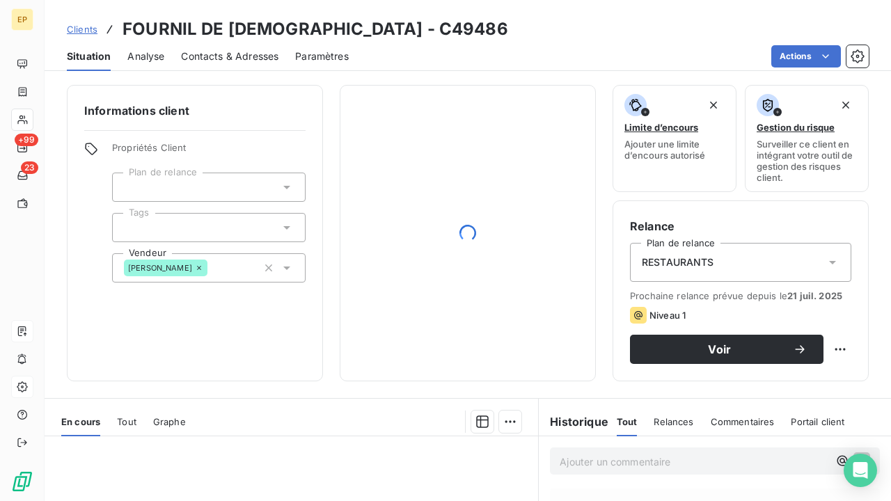
click at [242, 276] on div "[PERSON_NAME]" at bounding box center [209, 267] width 194 height 29
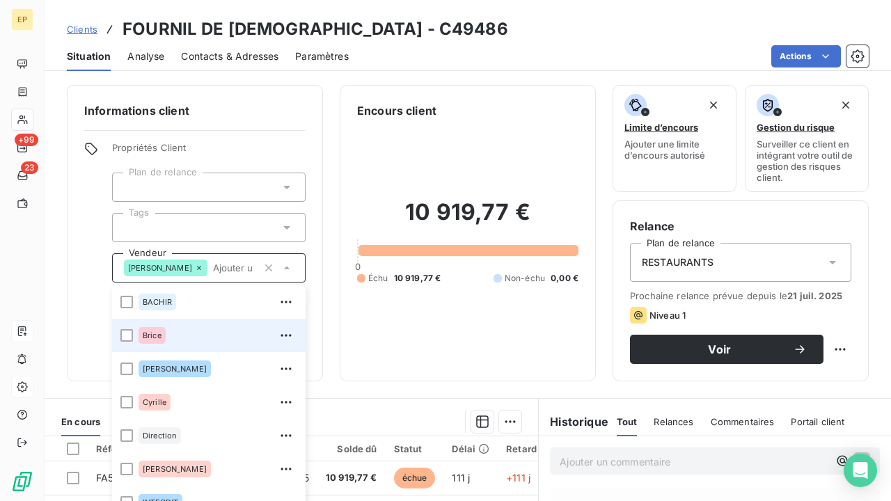
scroll to position [52, 0]
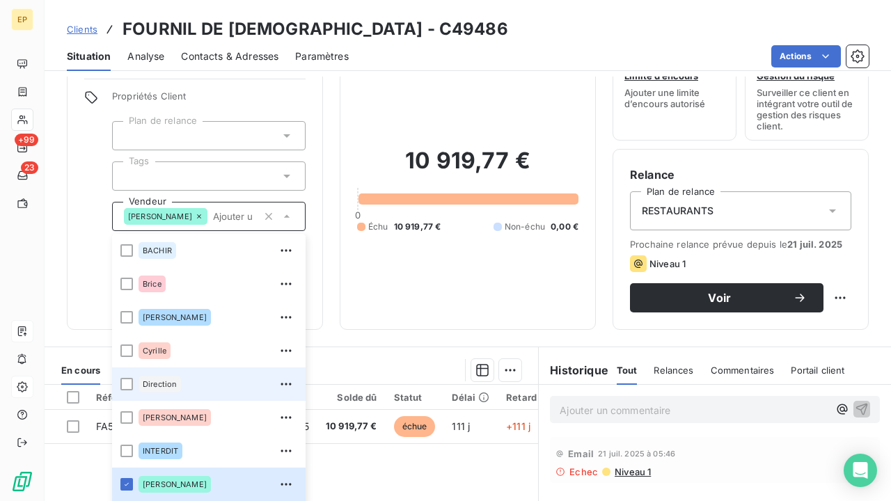
click at [192, 386] on div "Direction" at bounding box center [218, 384] width 159 height 22
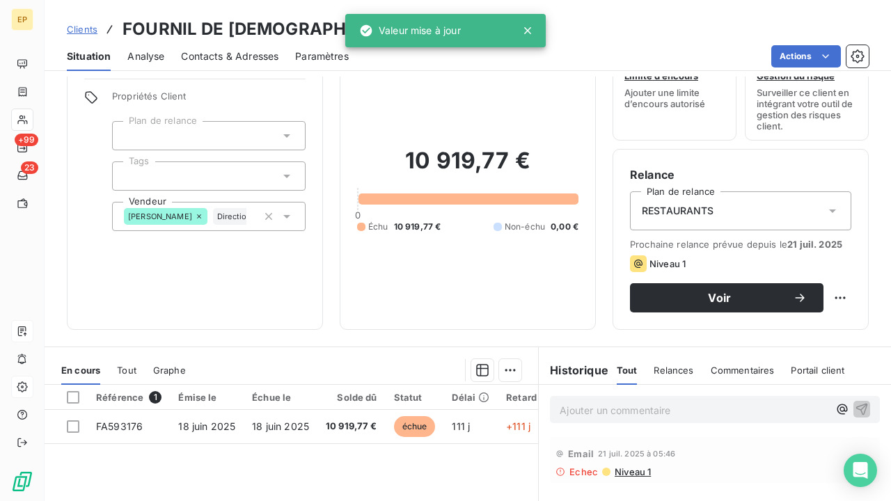
click at [409, 52] on div "Actions" at bounding box center [617, 56] width 503 height 22
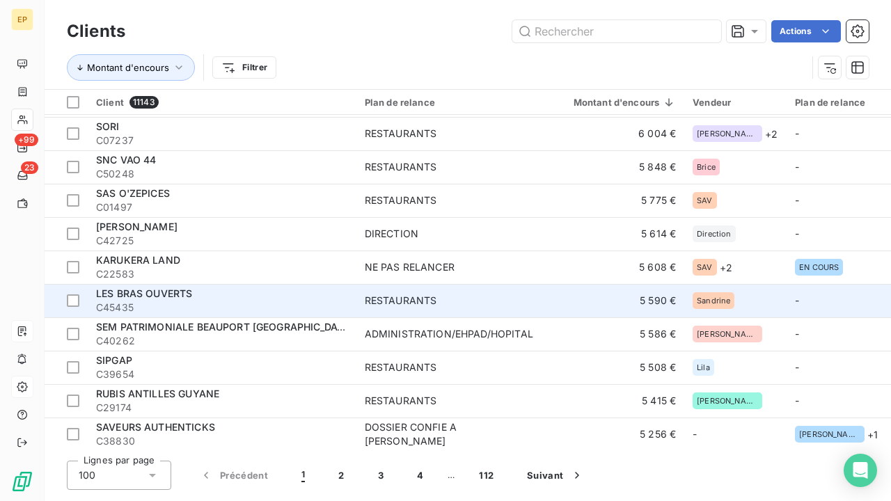
scroll to position [1753, 0]
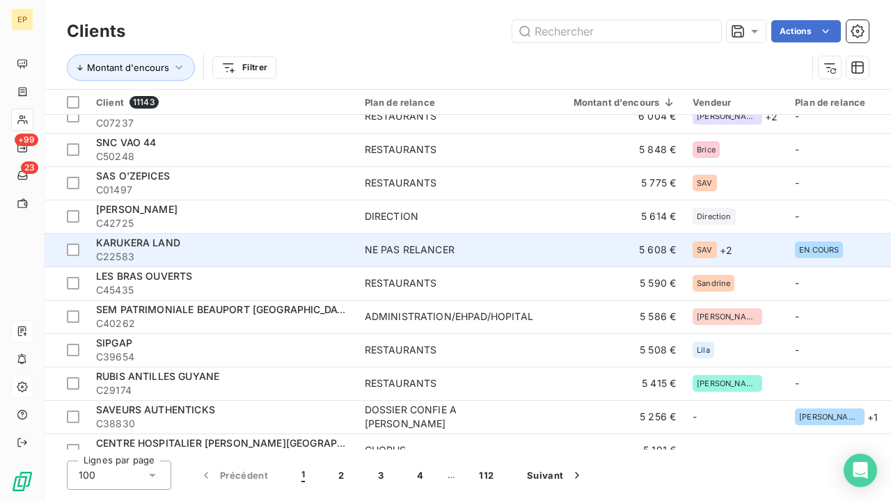
click at [345, 250] on span "C22583" at bounding box center [222, 257] width 252 height 14
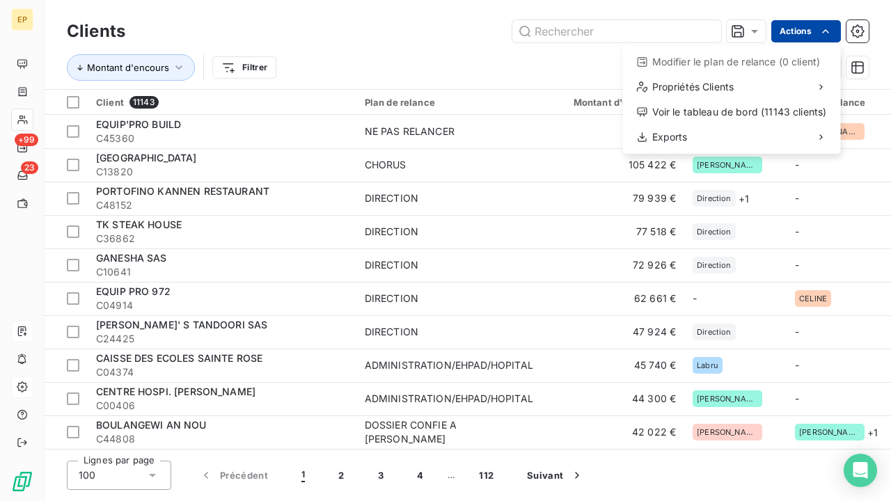
click at [827, 40] on html "EP +99 23 Clients Actions Modifier le plan de relance (0 client) Propriétés Cli…" at bounding box center [445, 250] width 891 height 501
click at [255, 65] on html "EP +99 23 Clients Actions Modifier le plan de relance (0 client) Propriétés Cli…" at bounding box center [445, 250] width 891 height 501
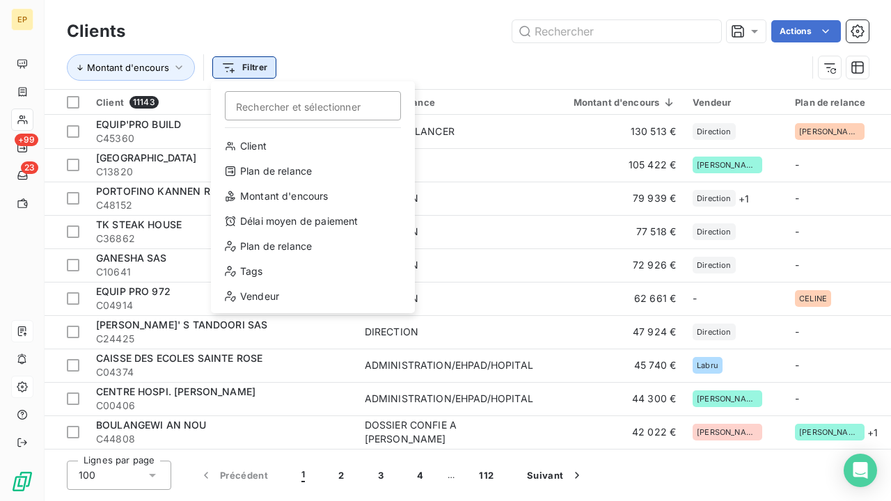
click at [254, 65] on html "EP +99 23 Clients Actions Montant d'encours Filtrer Rechercher et sélectionner …" at bounding box center [445, 250] width 891 height 501
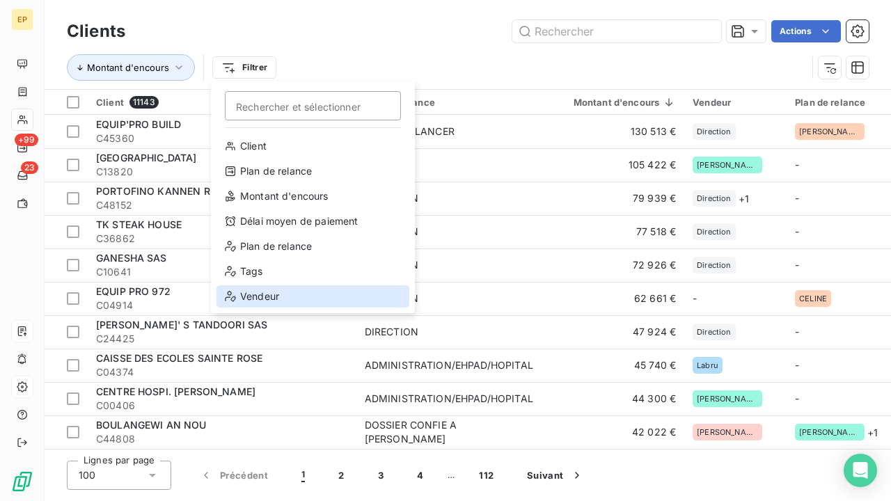
click at [266, 295] on div "Vendeur" at bounding box center [313, 297] width 193 height 22
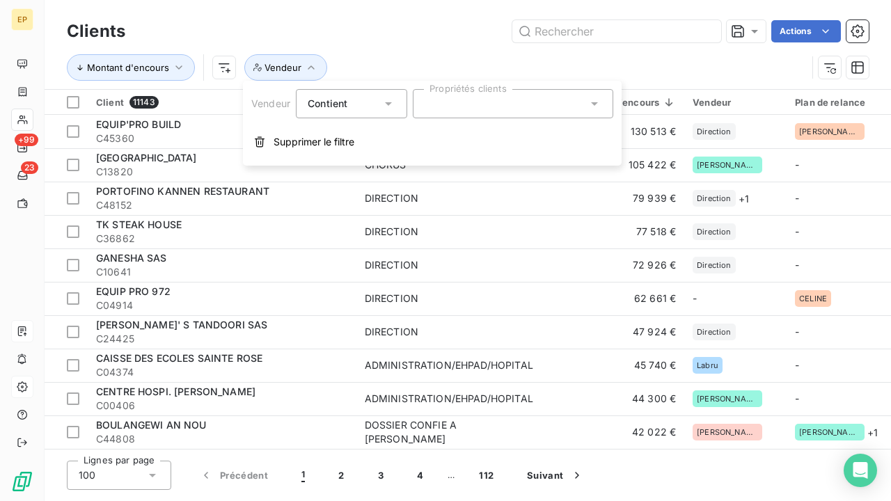
click at [456, 101] on div at bounding box center [513, 103] width 201 height 29
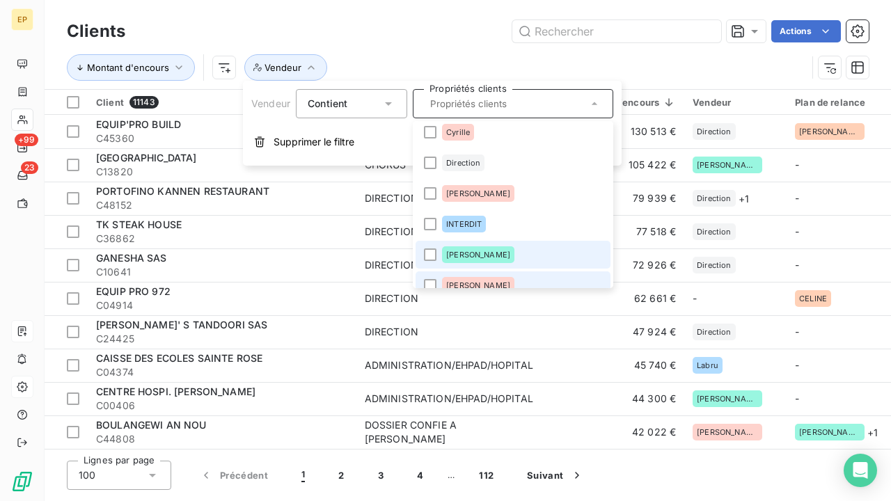
scroll to position [103, 0]
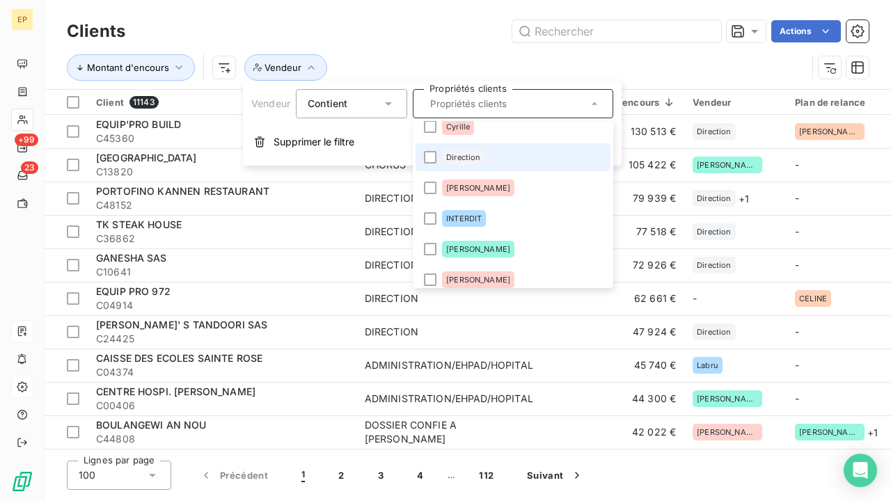
click at [486, 166] on li "Direction" at bounding box center [513, 157] width 195 height 28
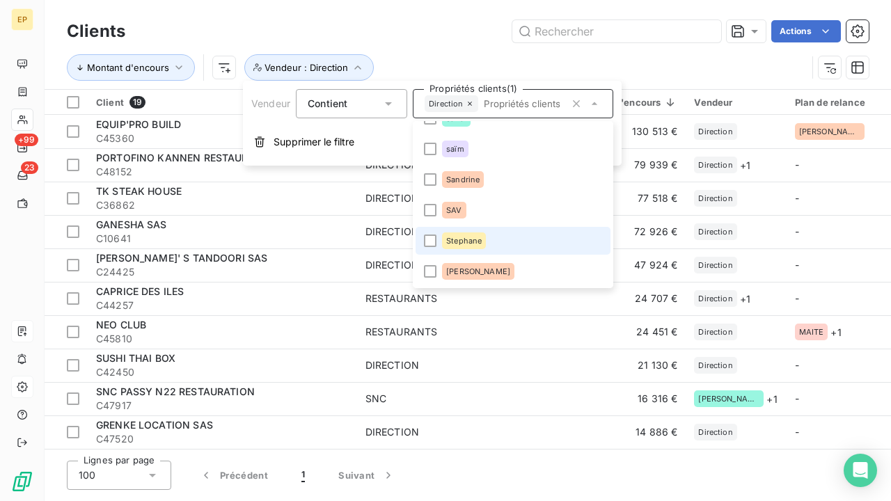
scroll to position [632, 0]
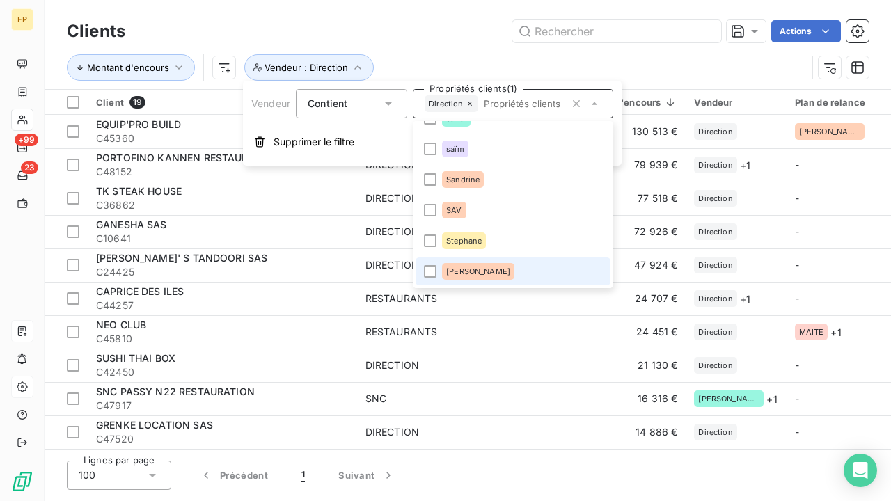
click at [453, 272] on span "[PERSON_NAME]" at bounding box center [478, 271] width 64 height 8
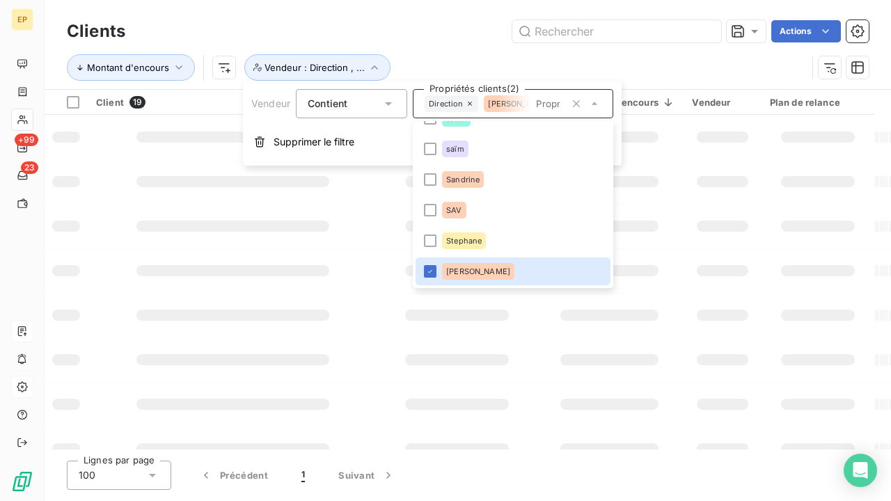
click at [448, 45] on div "Clients Actions" at bounding box center [468, 31] width 802 height 29
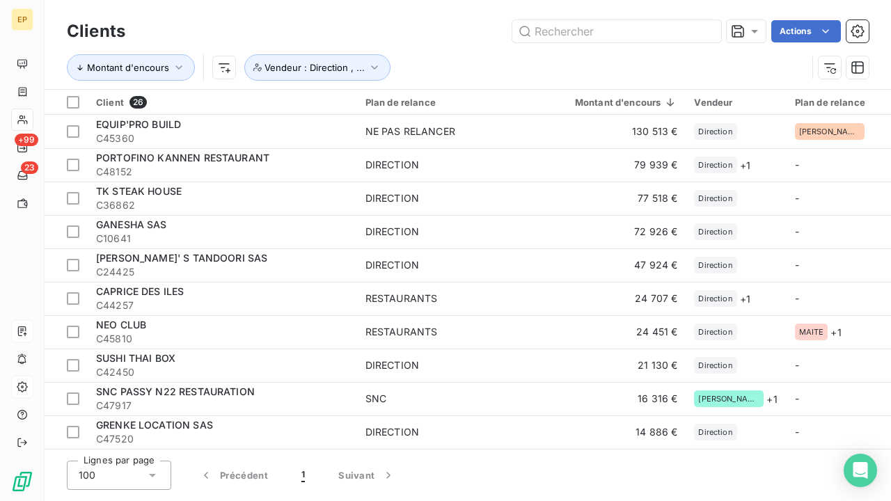
scroll to position [0, 0]
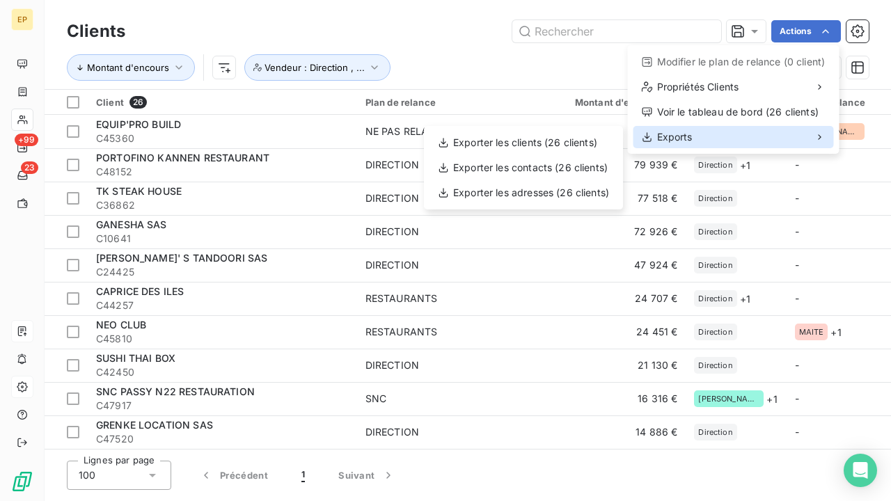
click at [696, 143] on div "Exports" at bounding box center [734, 137] width 201 height 22
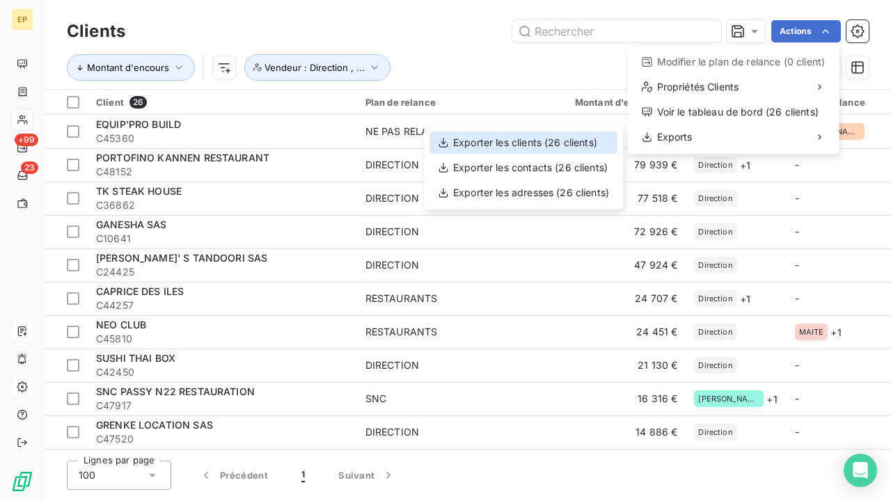
click at [574, 144] on div "Exporter les clients (26 clients)" at bounding box center [524, 143] width 188 height 22
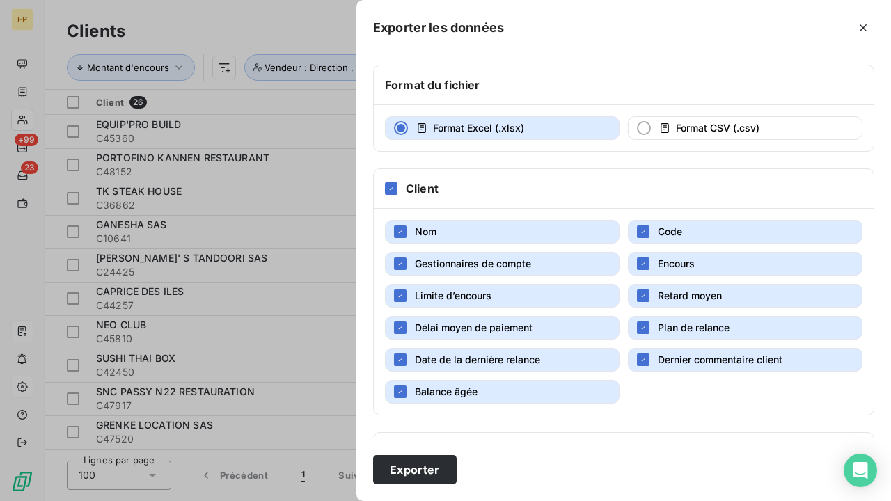
scroll to position [74, 0]
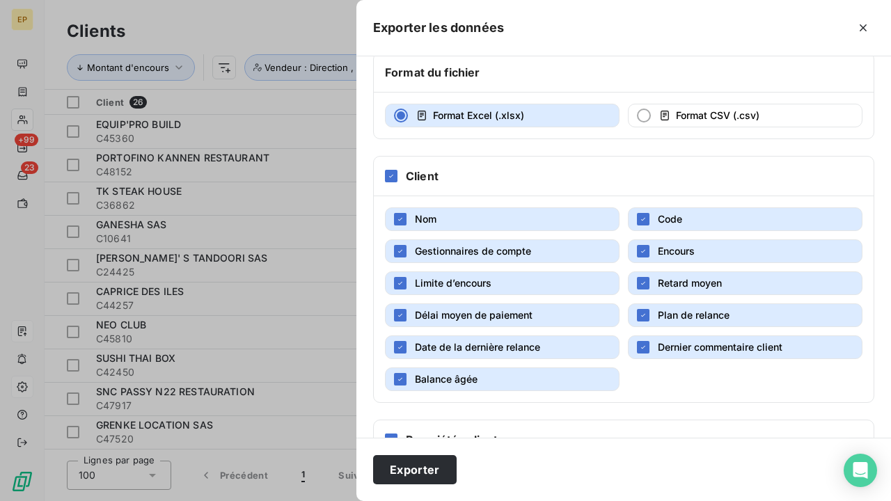
click at [650, 284] on button "Retard moyen" at bounding box center [745, 284] width 235 height 24
click at [652, 315] on button "Plan de relance" at bounding box center [745, 316] width 235 height 24
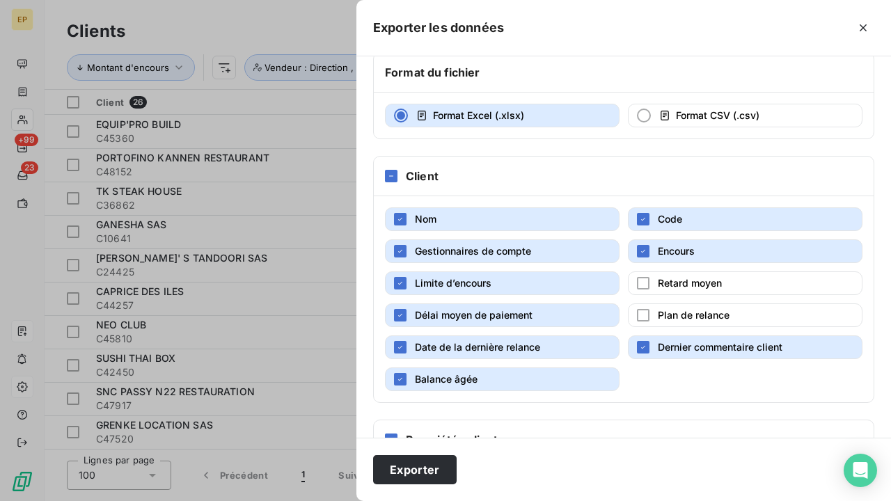
click at [651, 350] on button "Dernier commentaire client" at bounding box center [745, 348] width 235 height 24
click at [494, 380] on button "Balance âgée" at bounding box center [502, 380] width 235 height 24
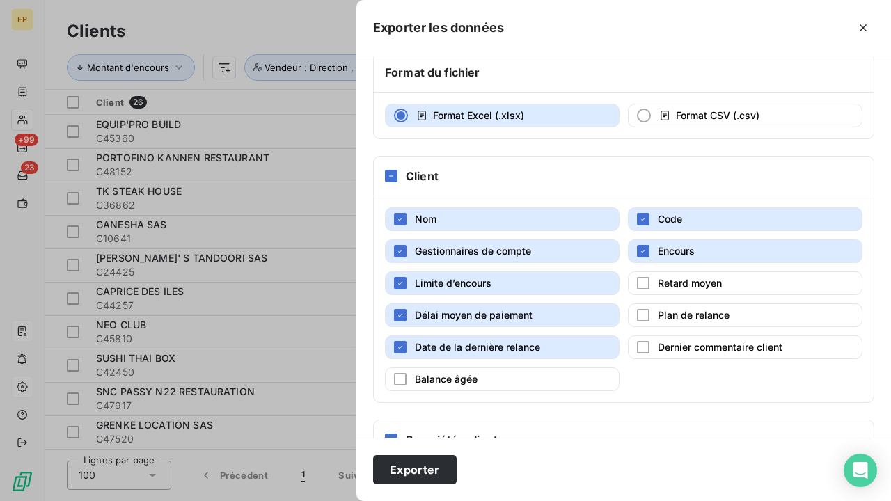
click at [491, 347] on span "Date de la dernière relance" at bounding box center [477, 347] width 125 height 12
click at [487, 315] on span "Délai moyen de paiement" at bounding box center [474, 315] width 118 height 12
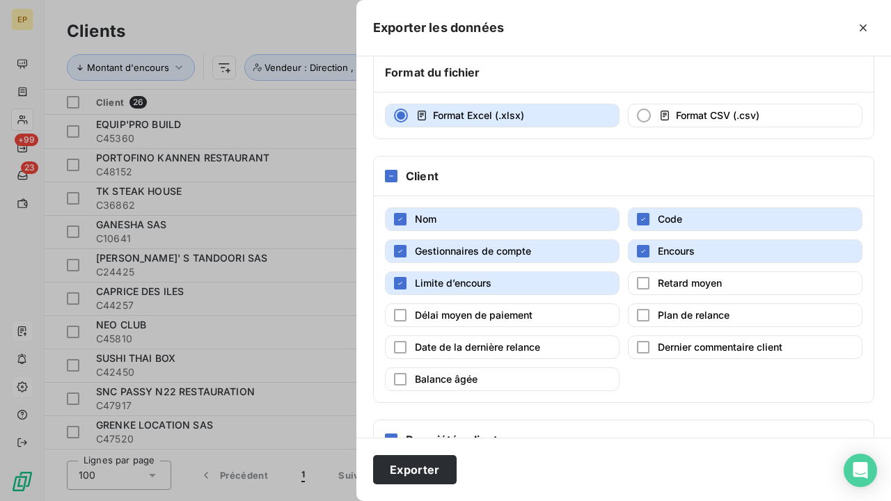
click at [482, 275] on button "Limite d’encours" at bounding box center [502, 284] width 235 height 24
click at [483, 258] on span "Gestionnaires de compte" at bounding box center [473, 251] width 116 height 14
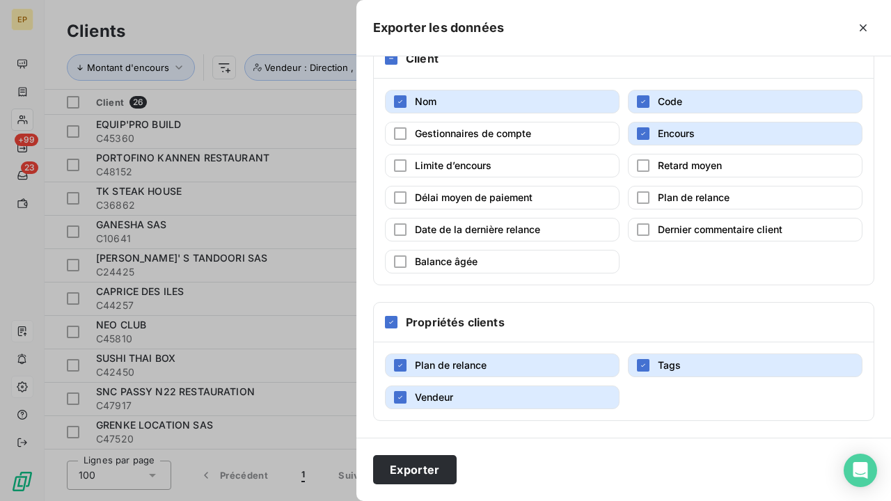
scroll to position [191, 0]
click at [677, 368] on span "Tags" at bounding box center [669, 365] width 23 height 12
click at [578, 366] on button "Plan de relance" at bounding box center [502, 366] width 235 height 24
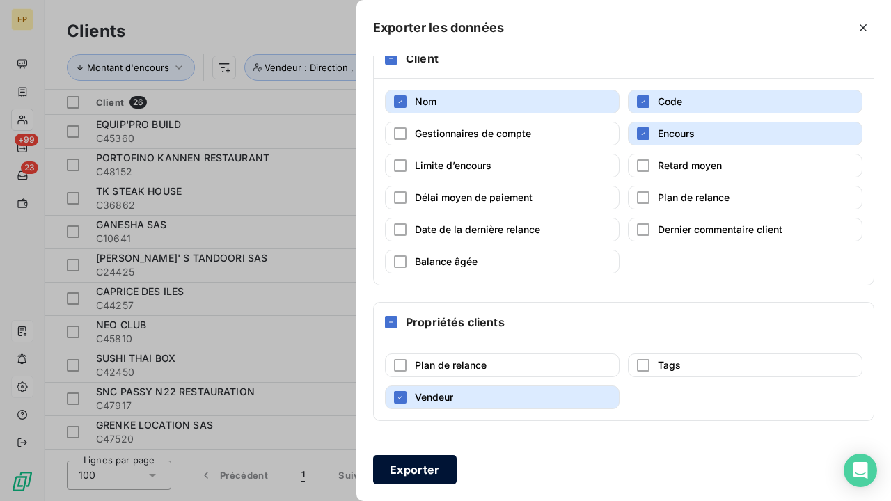
click at [413, 463] on button "Exporter" at bounding box center [415, 469] width 84 height 29
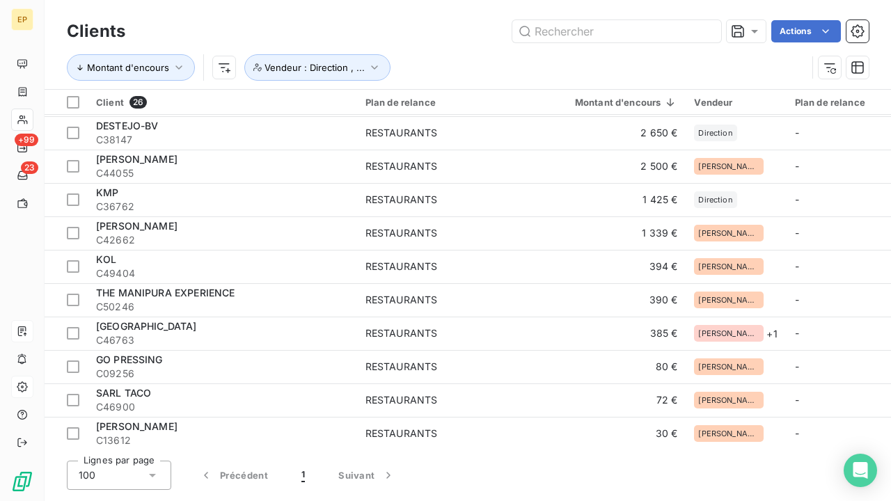
scroll to position [0, 0]
click at [363, 63] on button "Vendeur : Direction , ..." at bounding box center [317, 67] width 146 height 26
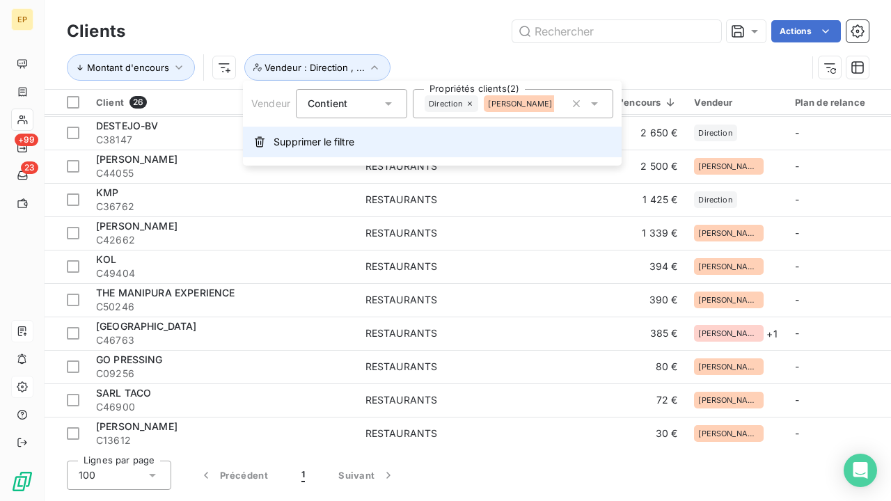
click at [318, 139] on span "Supprimer le filtre" at bounding box center [314, 142] width 81 height 14
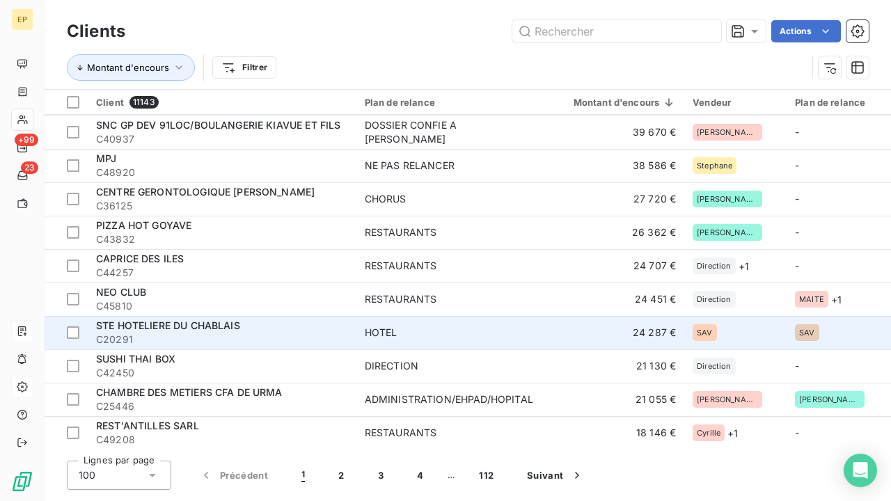
scroll to position [404, 0]
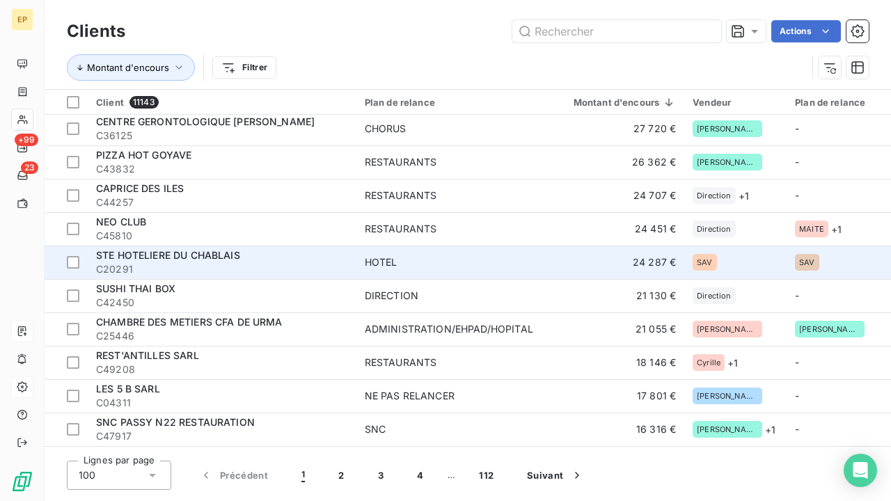
click at [294, 264] on span "C20291" at bounding box center [222, 270] width 252 height 14
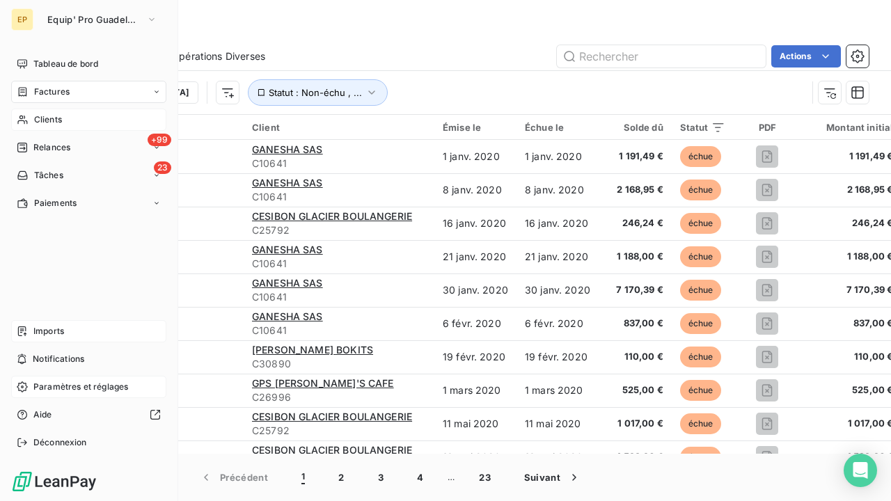
click at [41, 120] on span "Clients" at bounding box center [48, 120] width 28 height 13
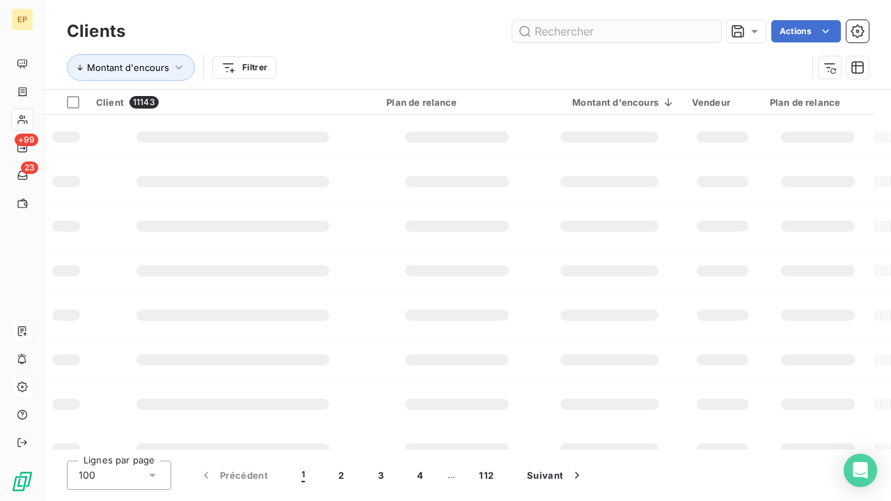
click at [646, 40] on input "text" at bounding box center [617, 31] width 209 height 22
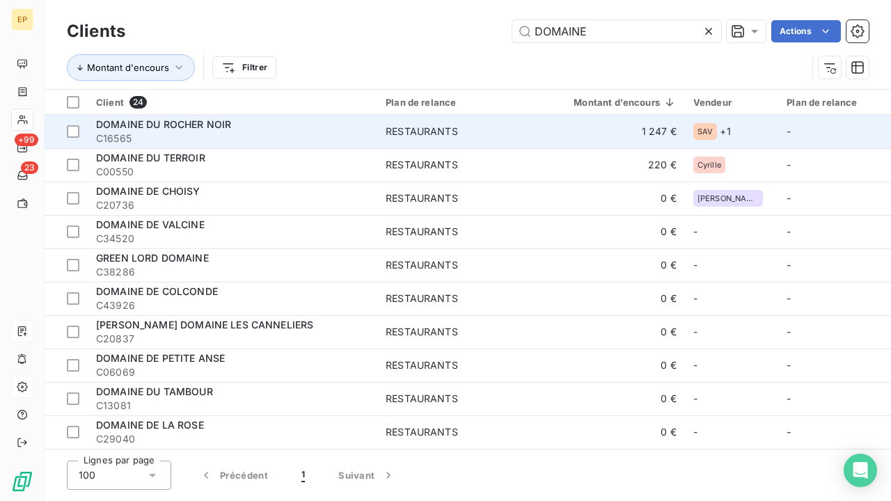
type input "DOMAINE"
click at [352, 124] on div "DOMAINE DU ROCHER NOIR" at bounding box center [232, 125] width 273 height 14
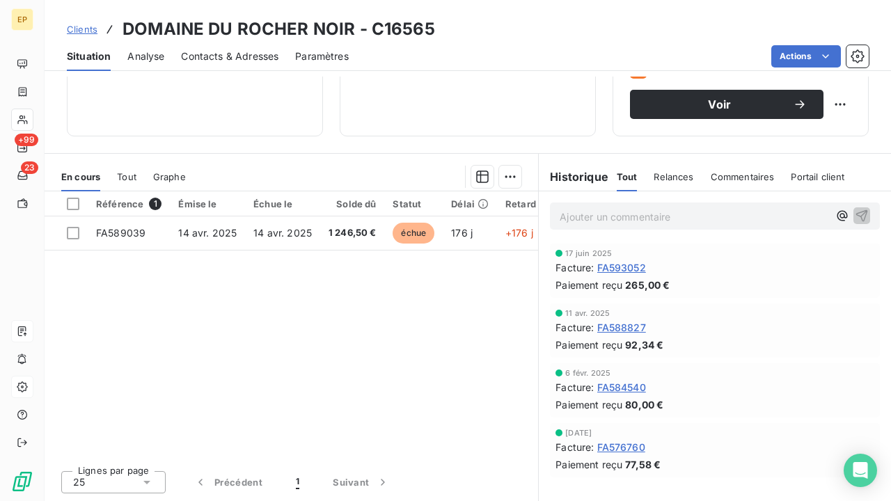
click at [630, 330] on span "FA588827" at bounding box center [621, 327] width 49 height 15
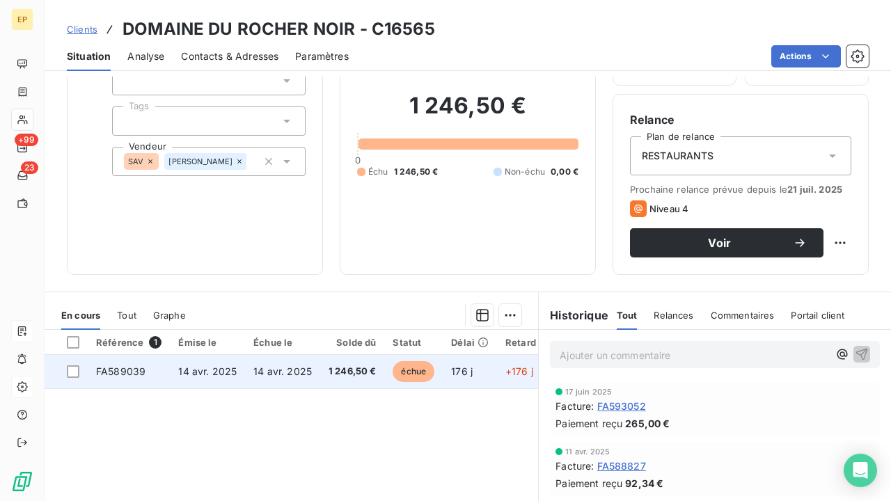
scroll to position [114, 0]
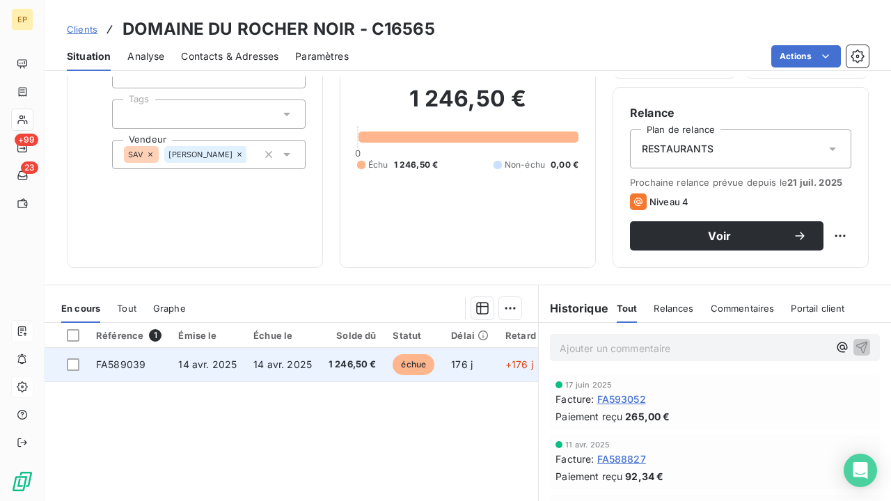
click at [335, 354] on td "1 246,50 €" at bounding box center [352, 364] width 65 height 33
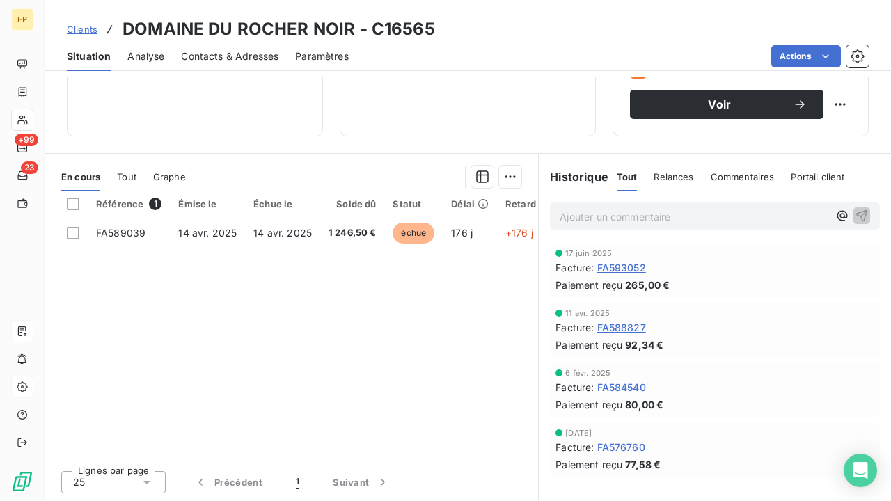
scroll to position [245, 0]
click at [627, 267] on span "FA593052" at bounding box center [621, 267] width 49 height 15
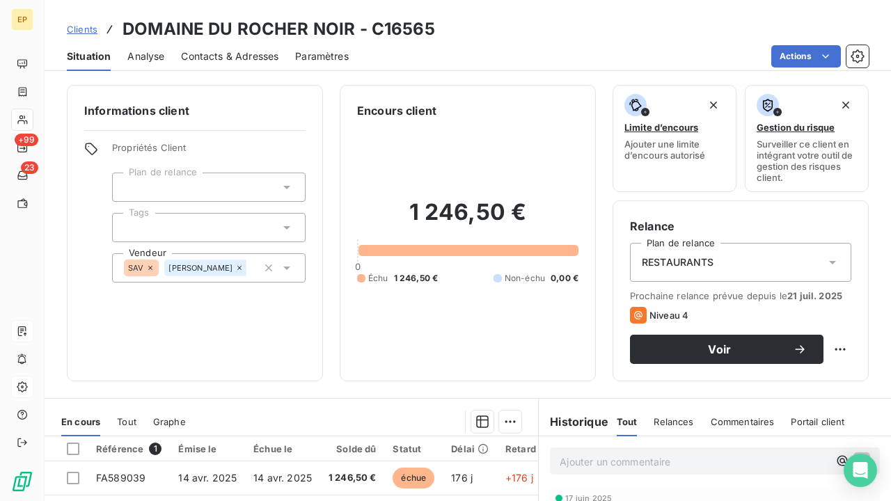
click at [199, 64] on div "Contacts & Adresses" at bounding box center [229, 56] width 97 height 29
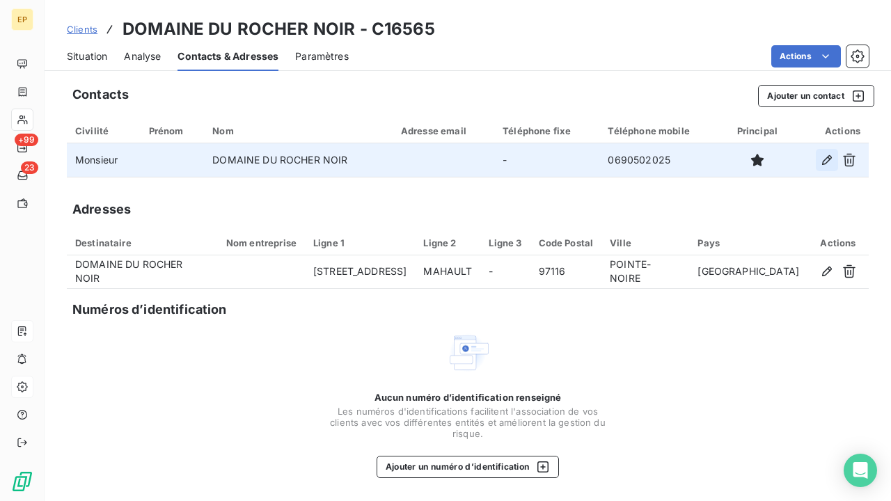
click at [829, 157] on icon "button" at bounding box center [827, 160] width 14 height 14
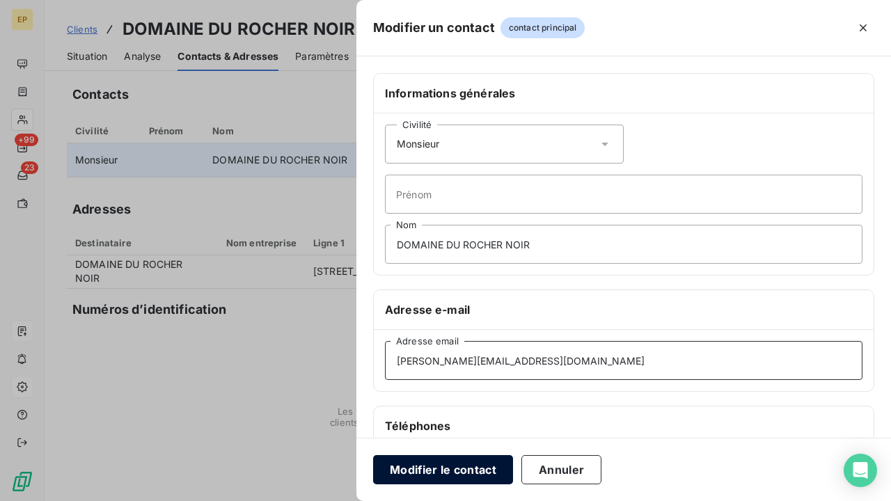
type input "[PERSON_NAME][EMAIL_ADDRESS][DOMAIN_NAME]"
click at [483, 471] on button "Modifier le contact" at bounding box center [443, 469] width 140 height 29
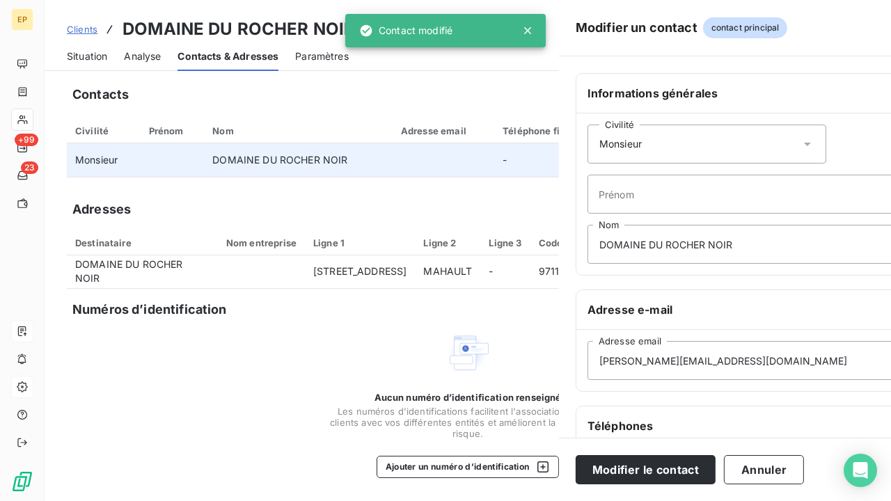
scroll to position [142, 0]
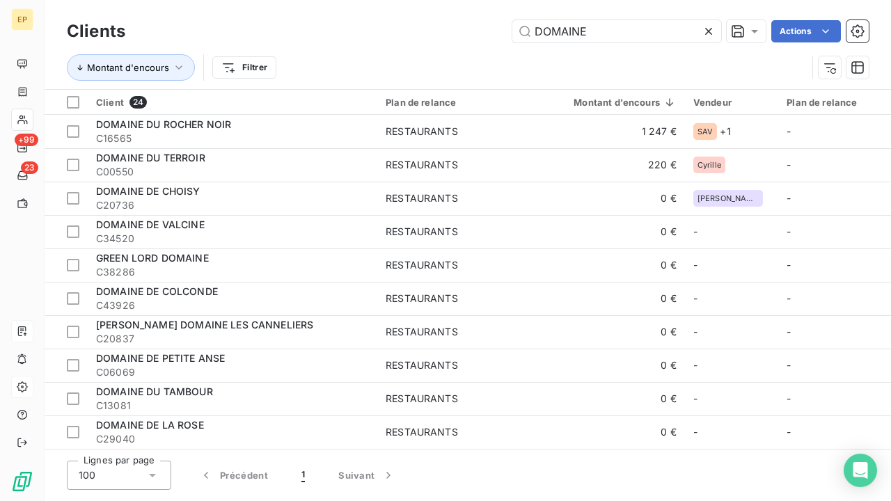
click at [708, 27] on icon at bounding box center [709, 31] width 14 height 14
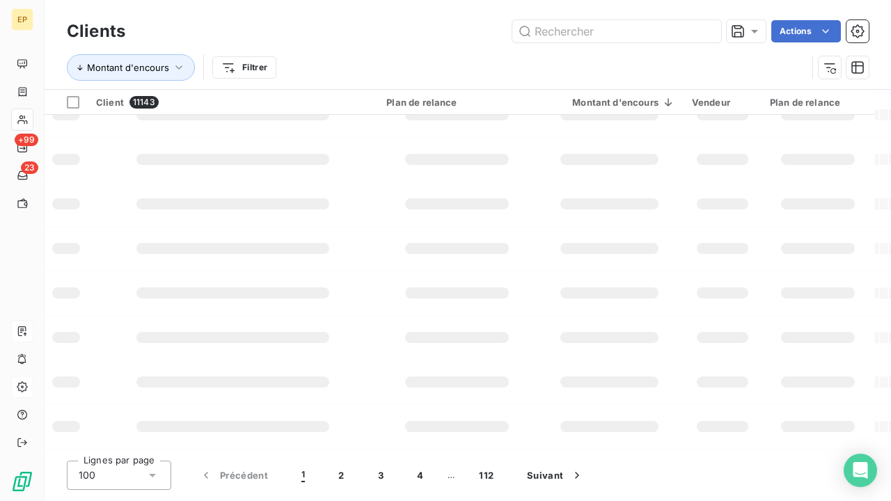
scroll to position [333, 0]
